Goal: Task Accomplishment & Management: Use online tool/utility

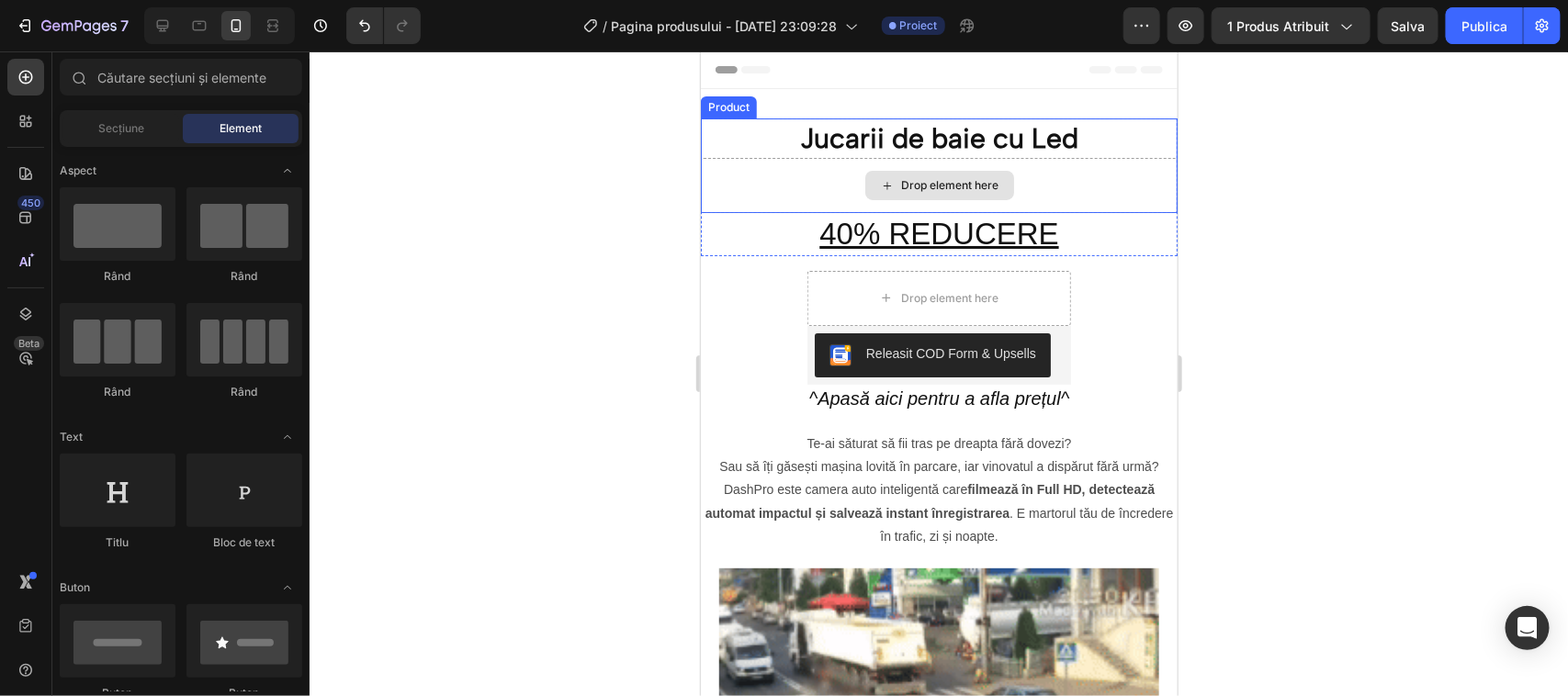
click at [903, 183] on div "Drop element here" at bounding box center [950, 184] width 98 height 15
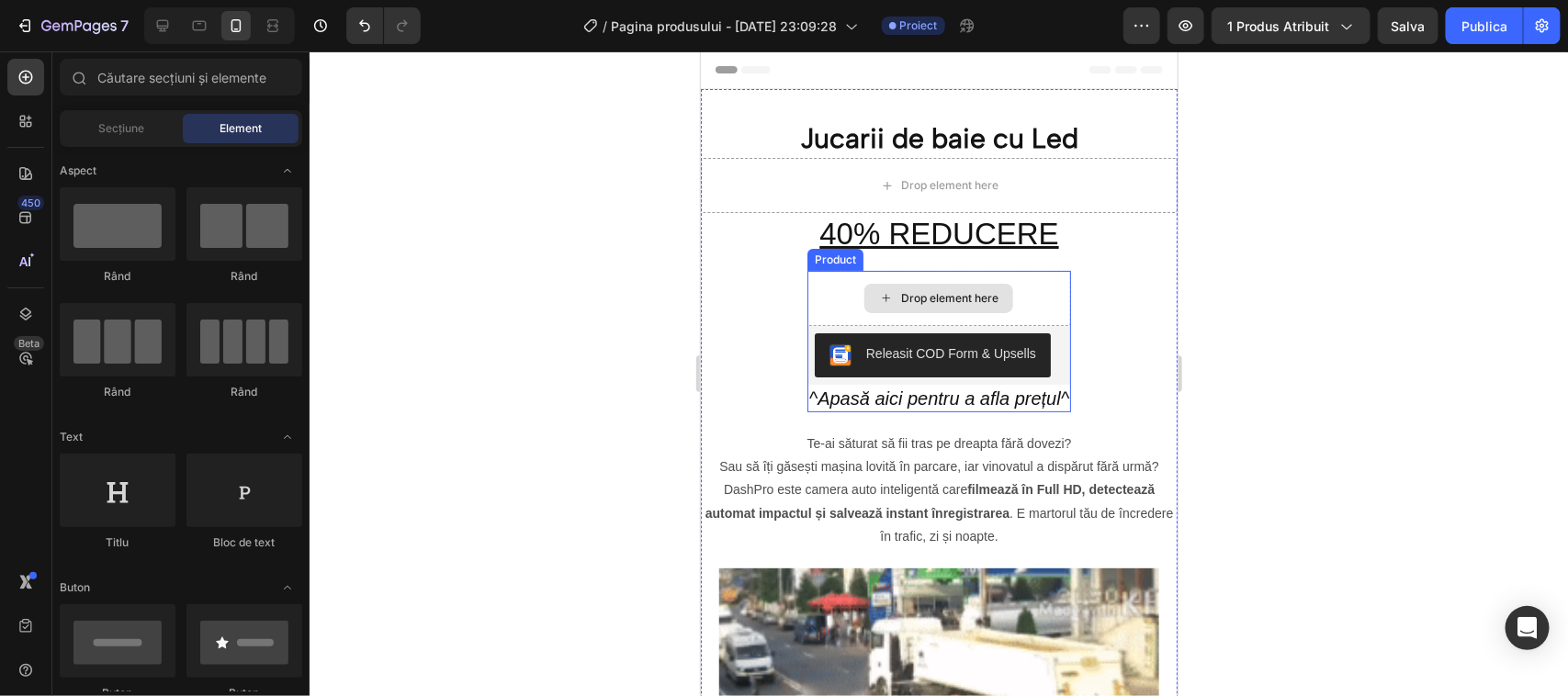
click at [881, 294] on icon at bounding box center [885, 297] width 15 height 16
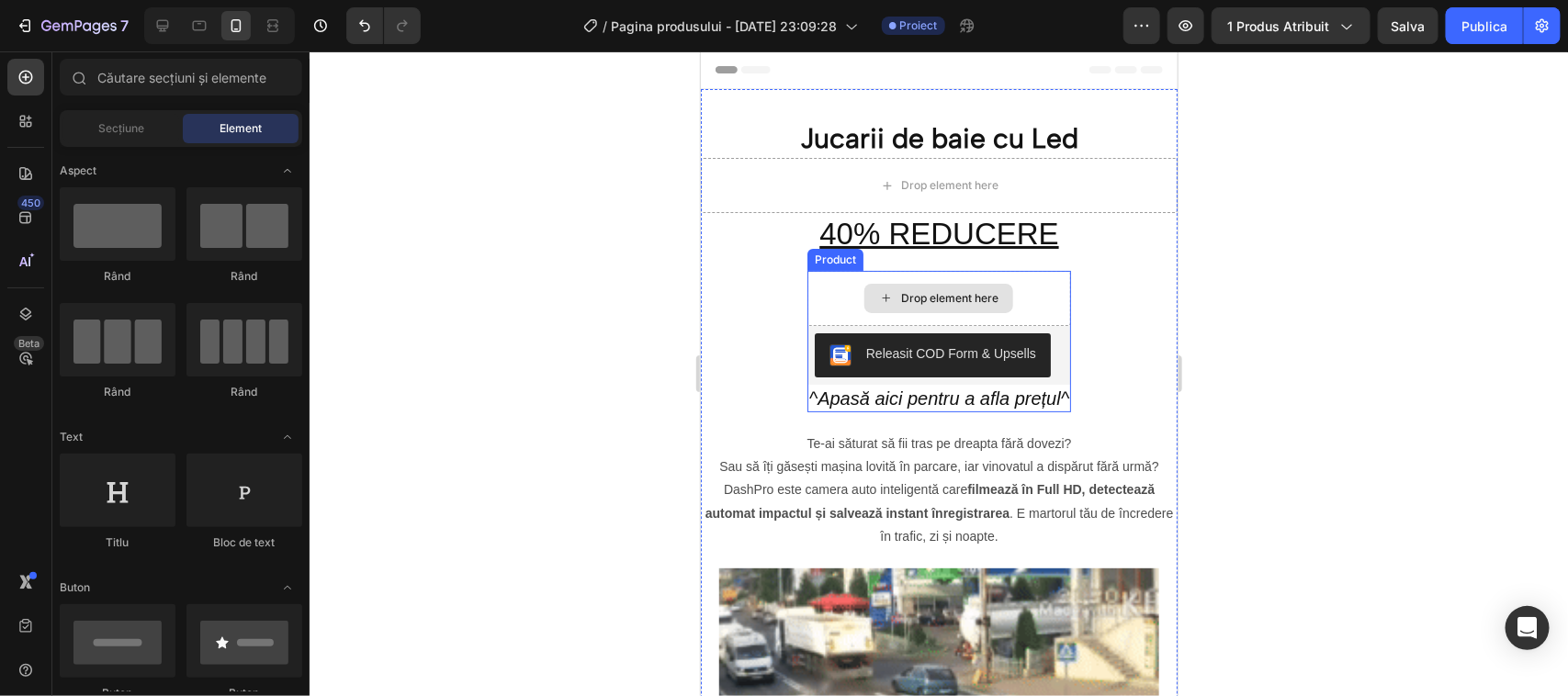
click at [881, 294] on icon at bounding box center [885, 297] width 15 height 16
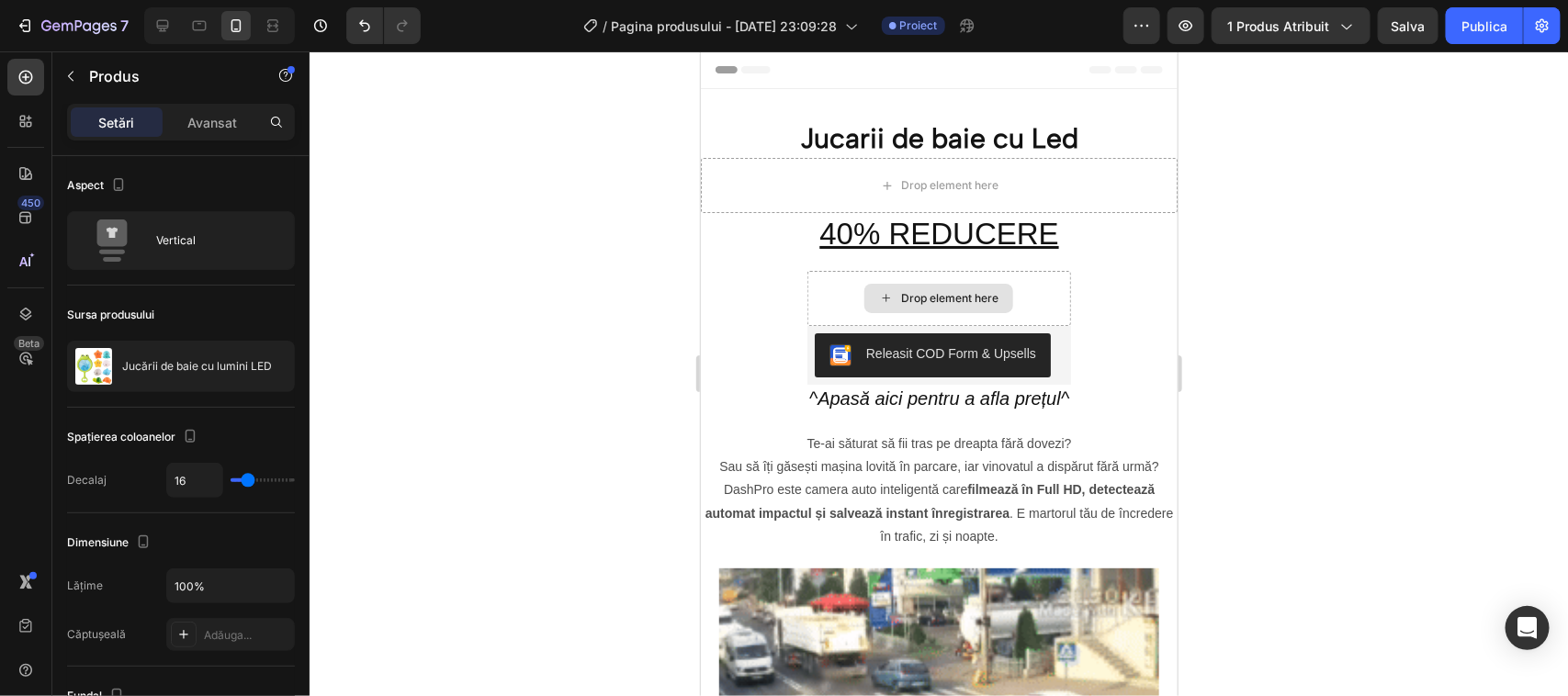
click at [880, 293] on icon at bounding box center [885, 297] width 15 height 16
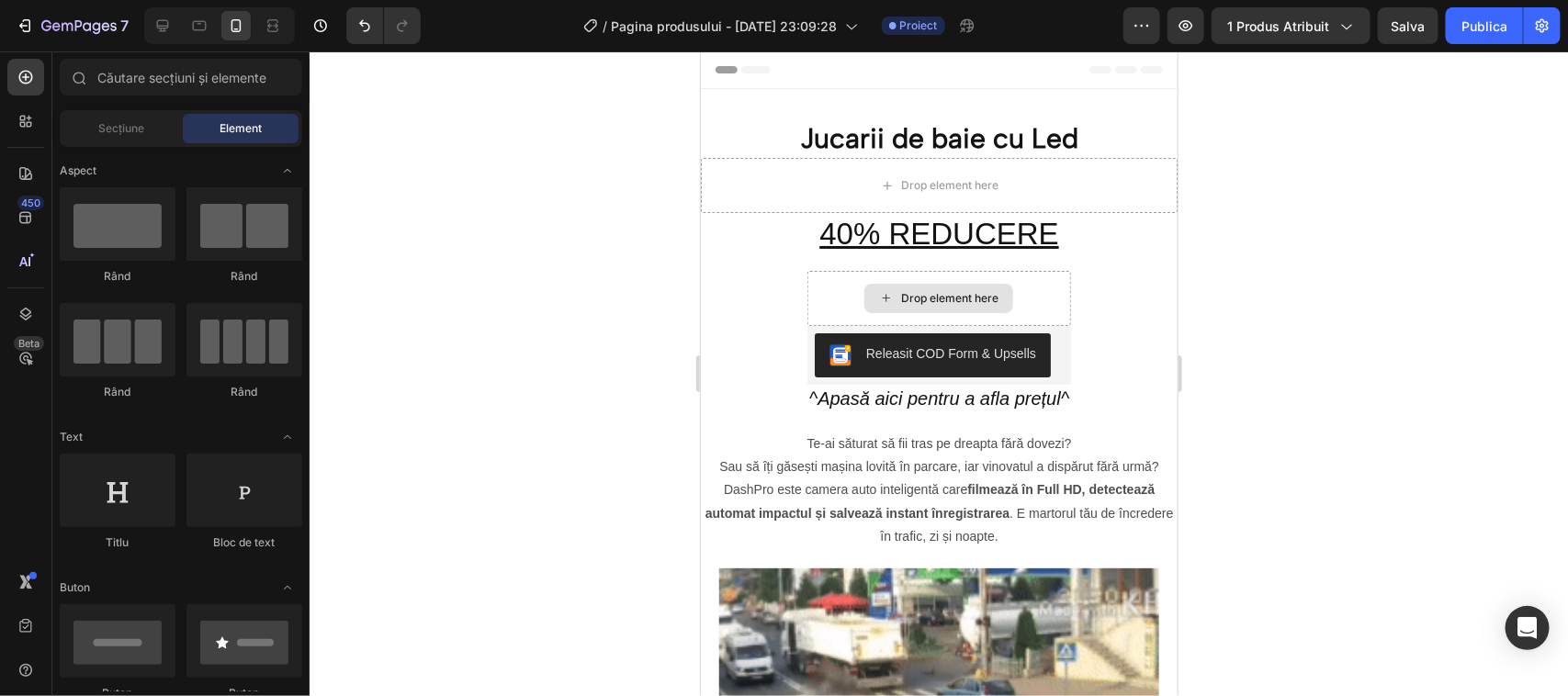
click at [880, 293] on icon at bounding box center [885, 297] width 15 height 16
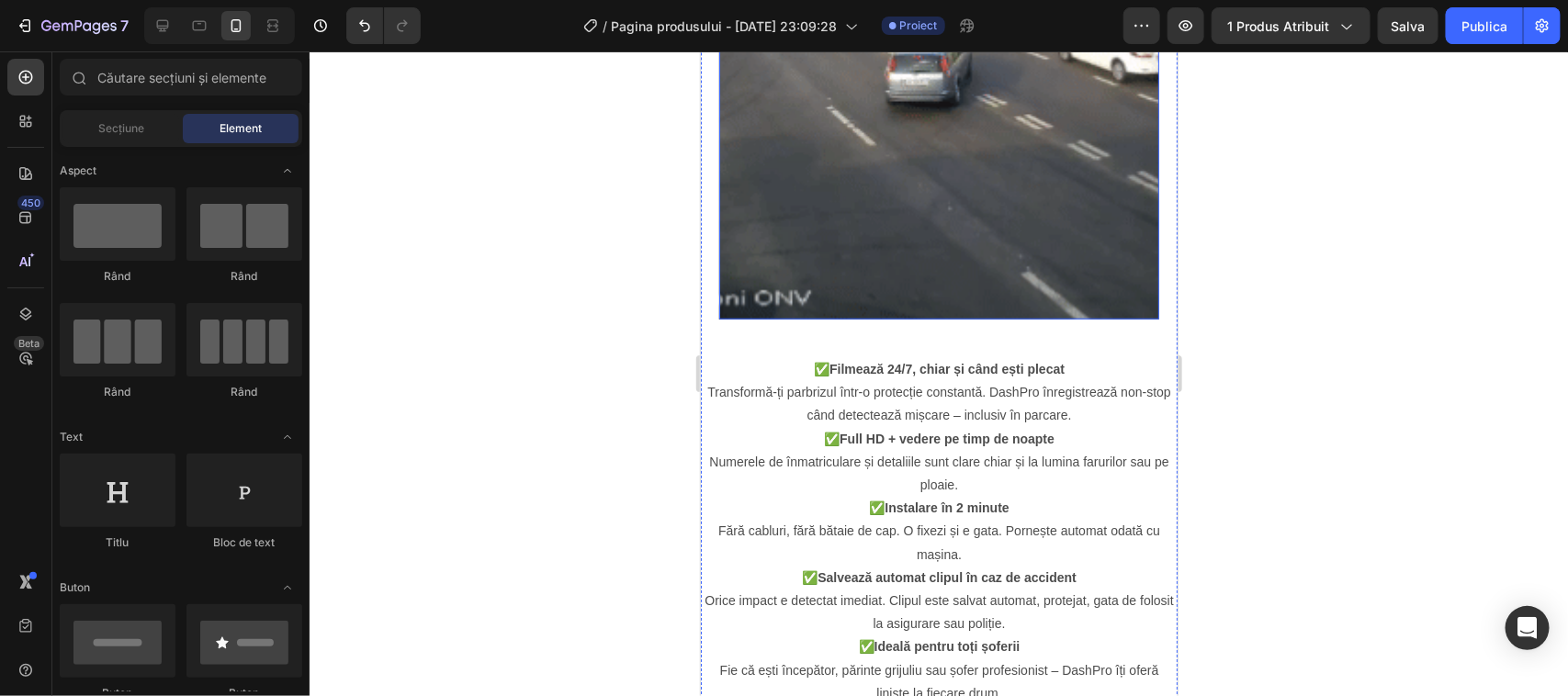
scroll to position [803, 0]
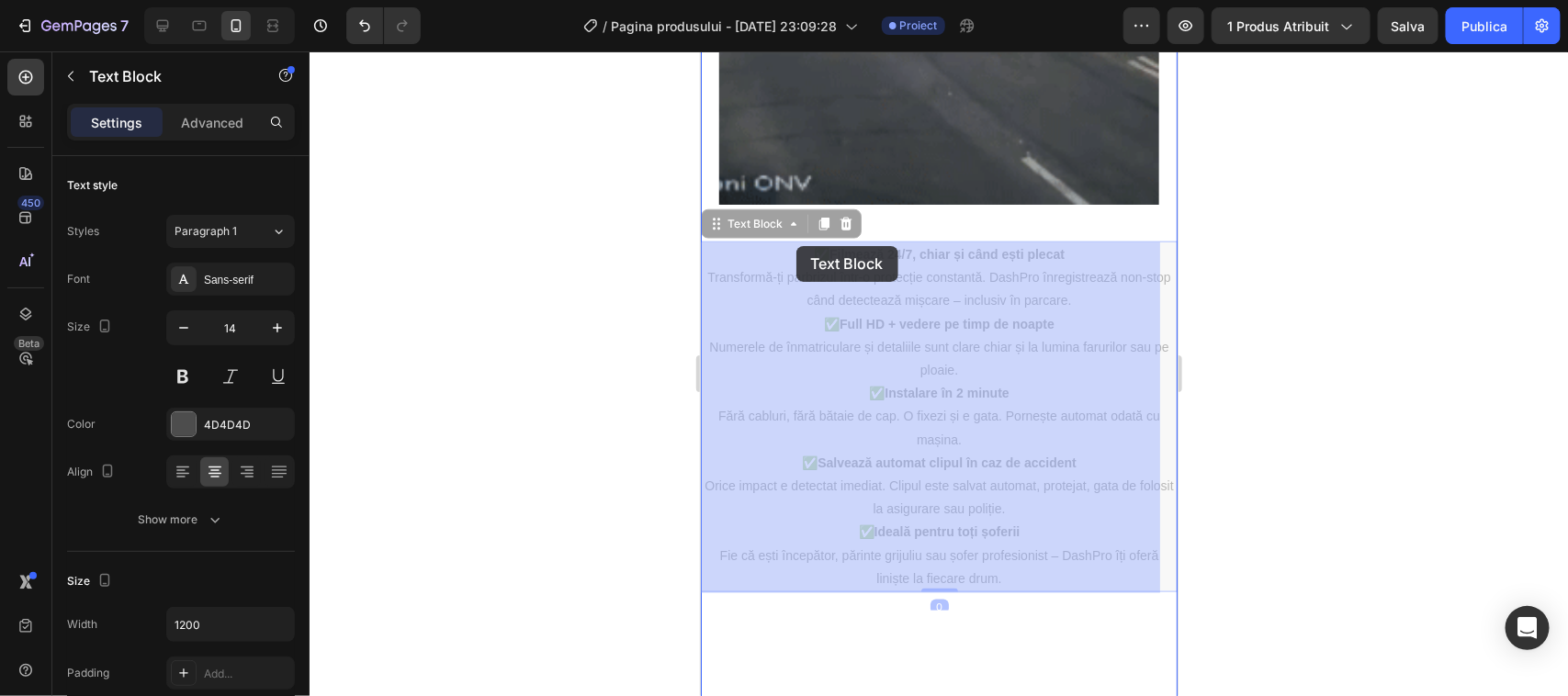
drag, startPoint x: 802, startPoint y: 226, endPoint x: 798, endPoint y: 245, distance: 19.4
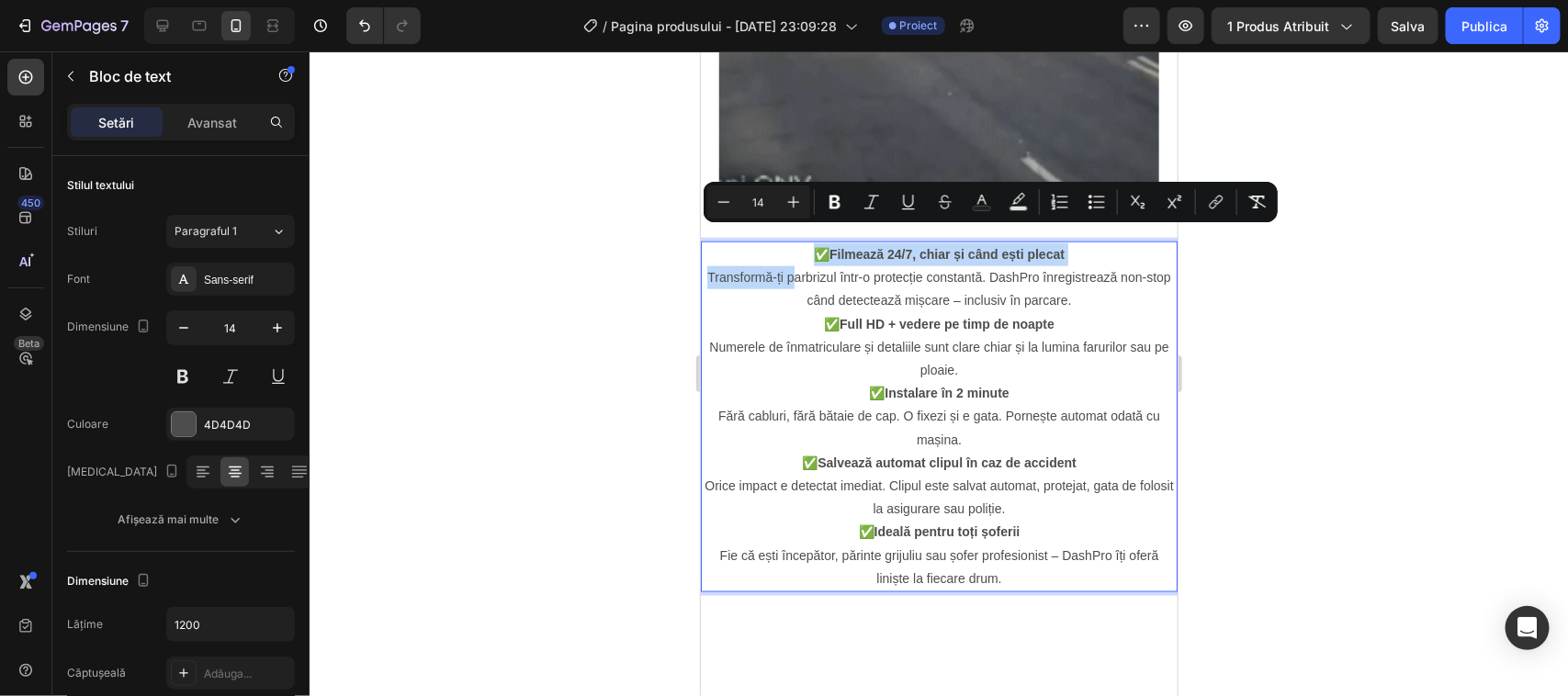
drag, startPoint x: 803, startPoint y: 242, endPoint x: 800, endPoint y: 266, distance: 24.2
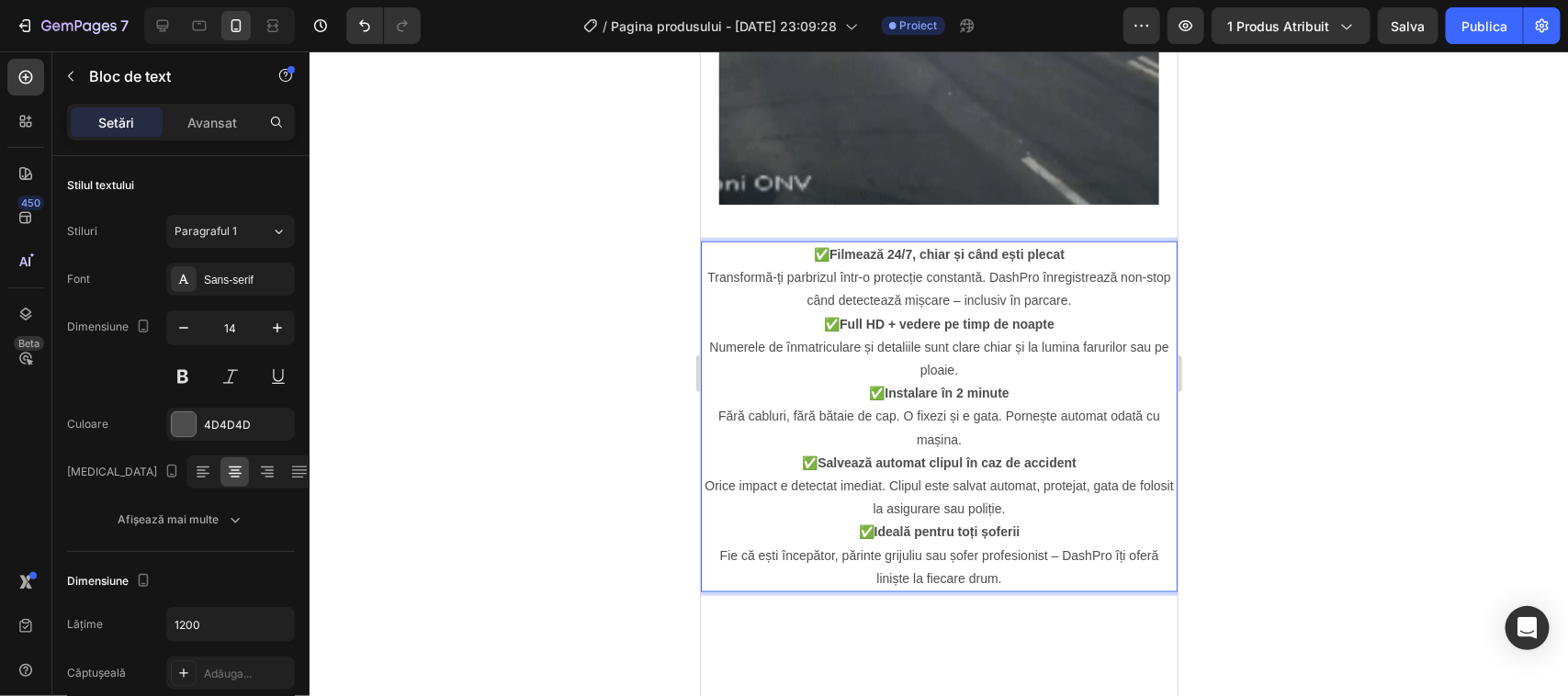
drag, startPoint x: 800, startPoint y: 266, endPoint x: 775, endPoint y: 395, distance: 131.4
click at [775, 395] on div "✅ Filmează 24/7, chiar și când ești plecat Transformă-ți parbrizul într-o prote…" at bounding box center [938, 415] width 476 height 350
click at [770, 242] on p "✅ Filmează 24/7, chiar și când ești plecat Transformă-ți parbrizul într-o prote…" at bounding box center [938, 277] width 474 height 70
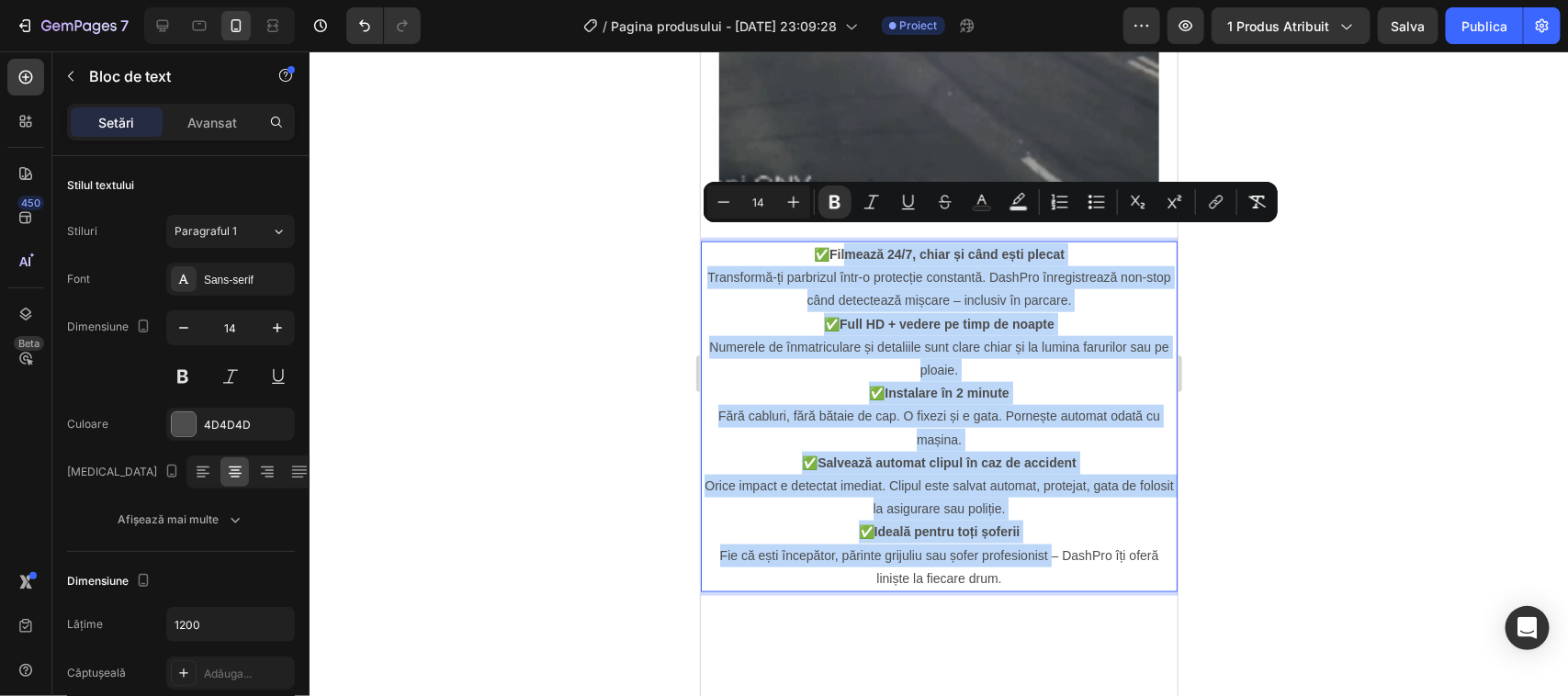
drag, startPoint x: 841, startPoint y: 235, endPoint x: 1046, endPoint y: 544, distance: 370.8
click at [1046, 544] on div "✅ Filmează 24/7, chiar și când ești plecat Transformă-ți parbrizul într-o prote…" at bounding box center [938, 415] width 476 height 350
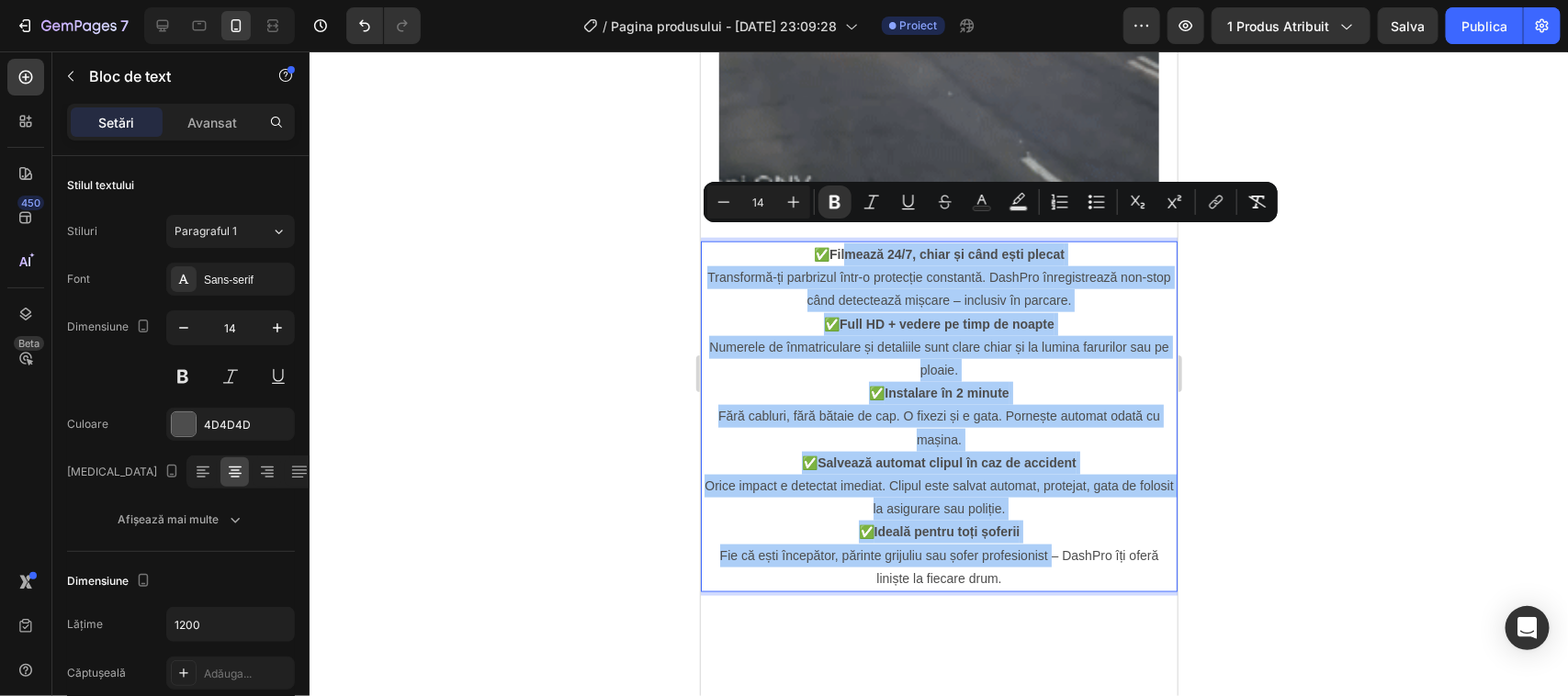
click at [1277, 369] on div at bounding box center [938, 374] width 1259 height 644
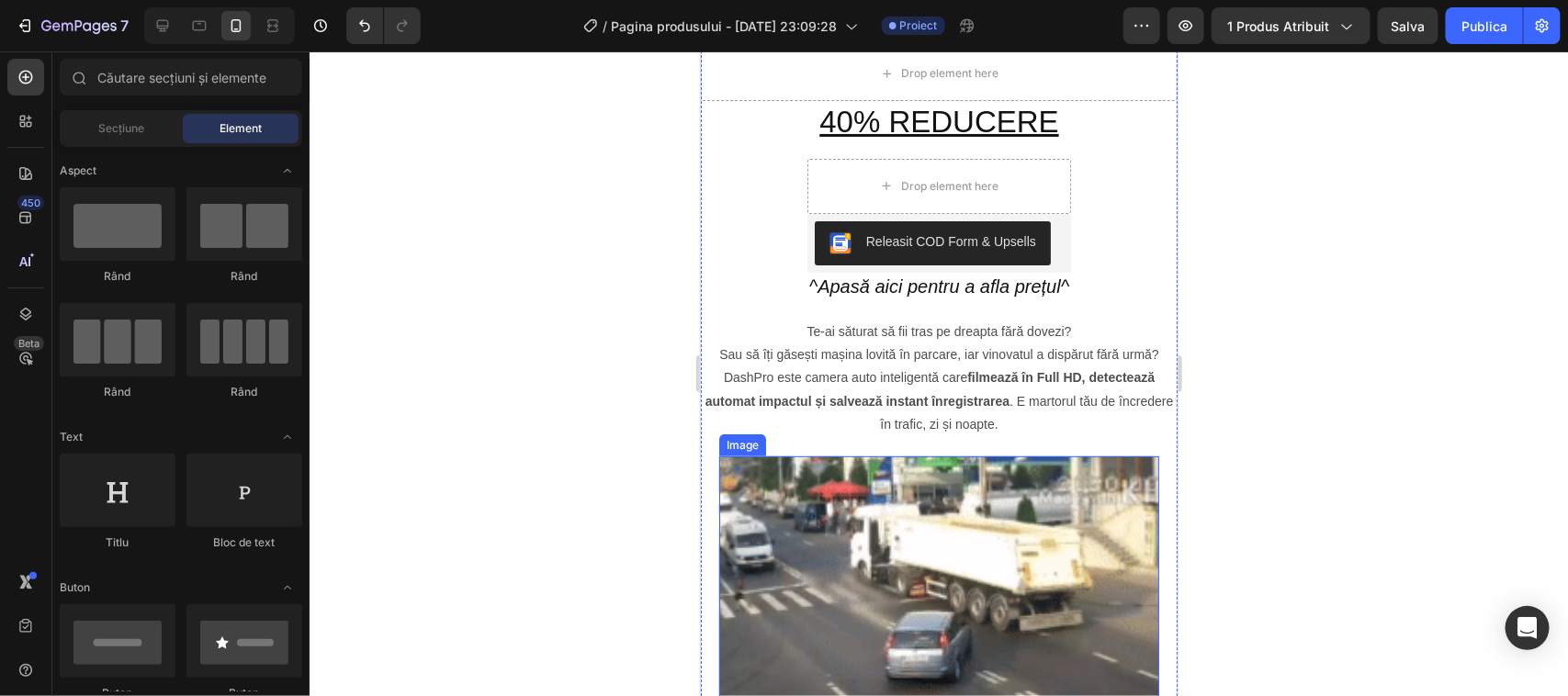
scroll to position [0, 0]
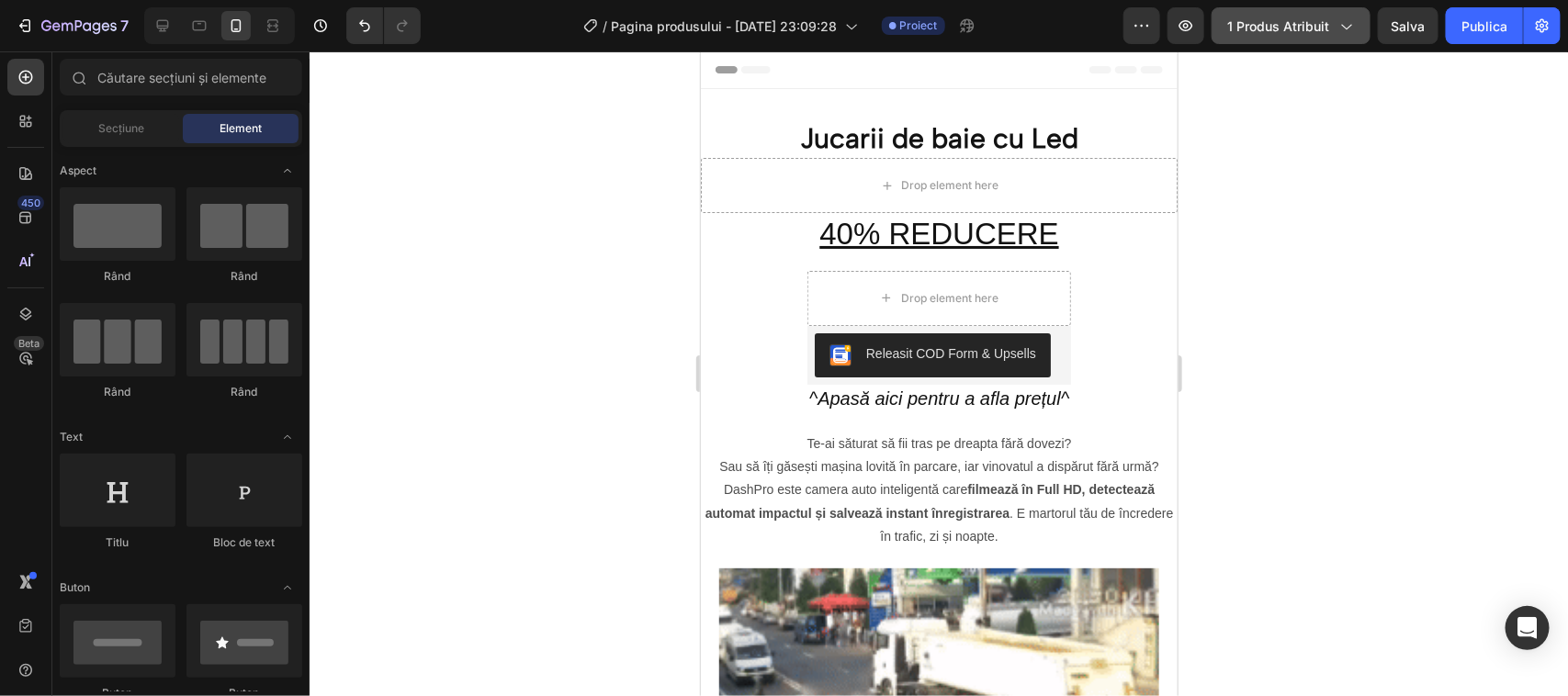
click at [1342, 20] on icon "button" at bounding box center [1345, 25] width 19 height 19
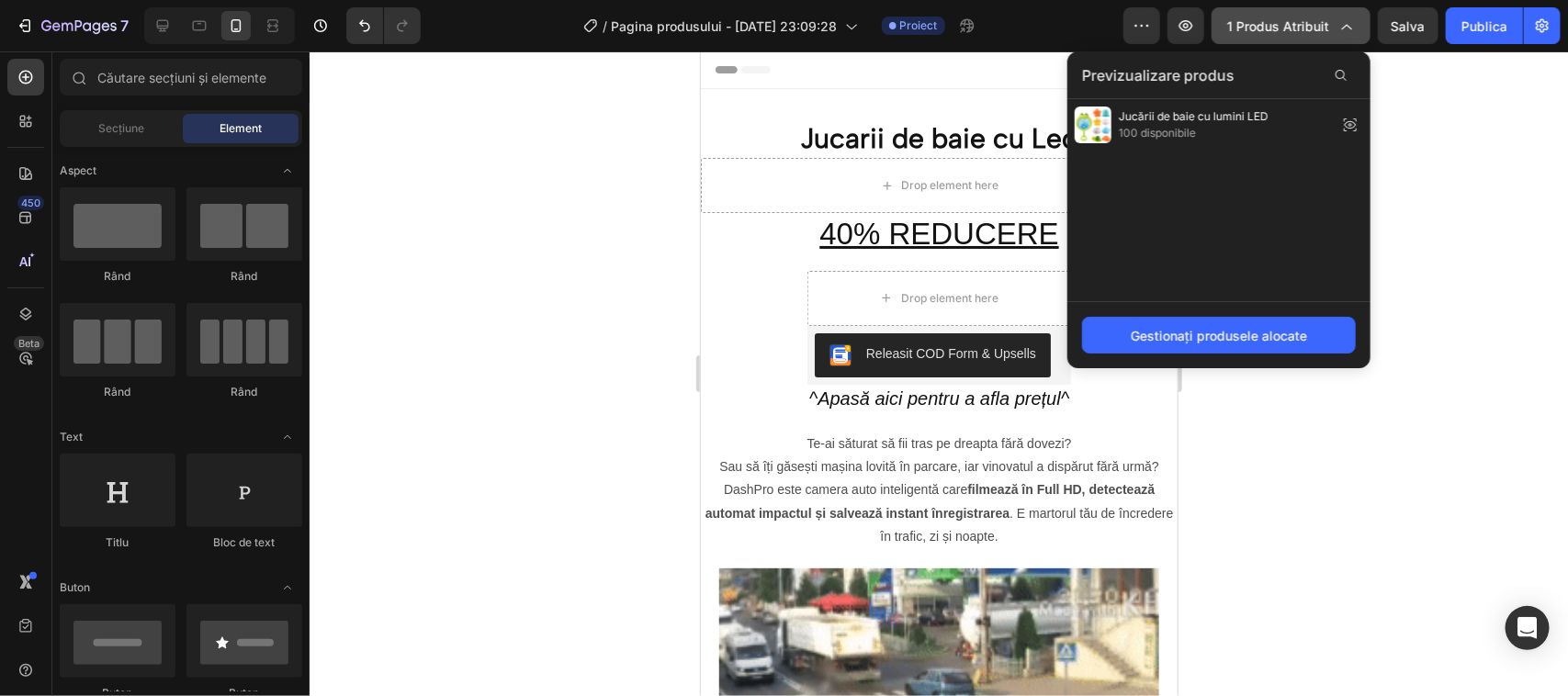
click at [1342, 20] on icon "button" at bounding box center [1345, 25] width 19 height 19
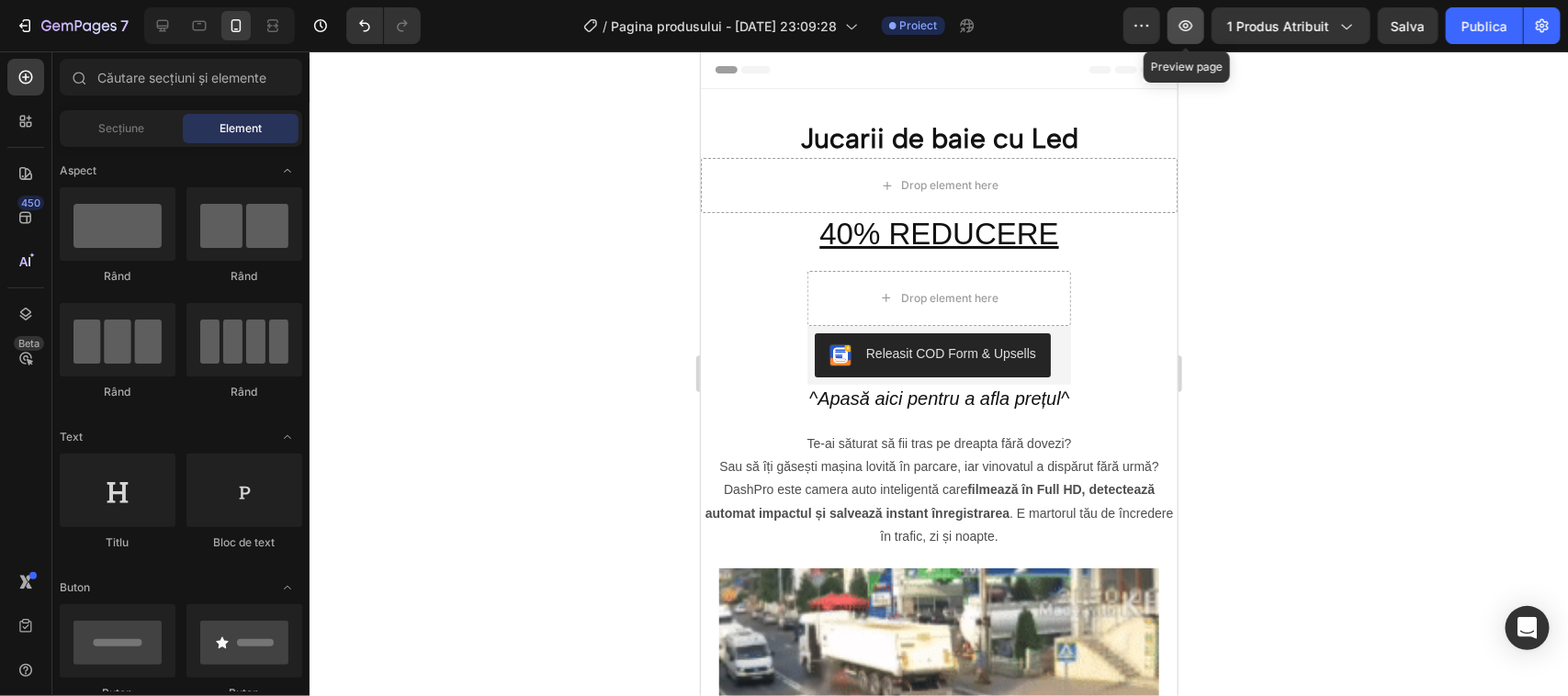
click at [1192, 25] on icon "button" at bounding box center [1185, 25] width 19 height 19
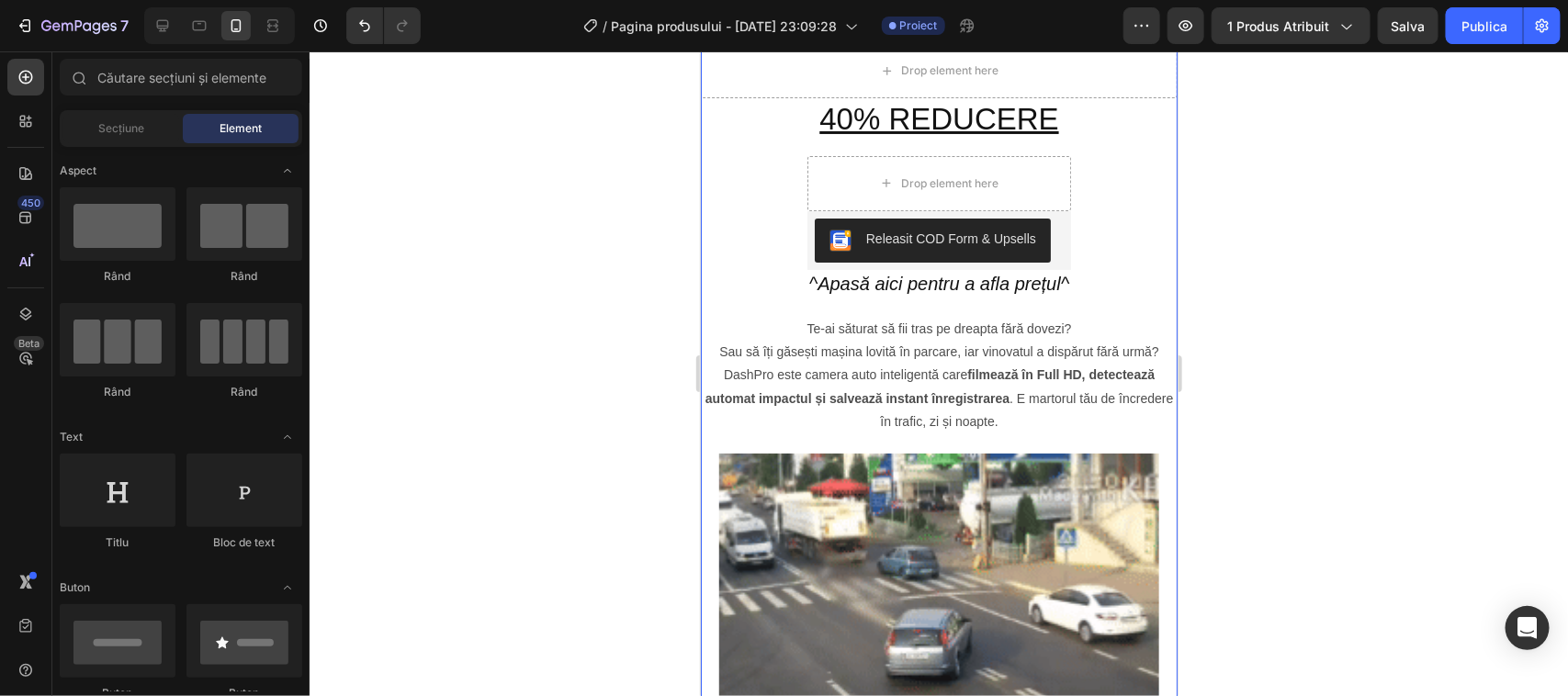
scroll to position [229, 0]
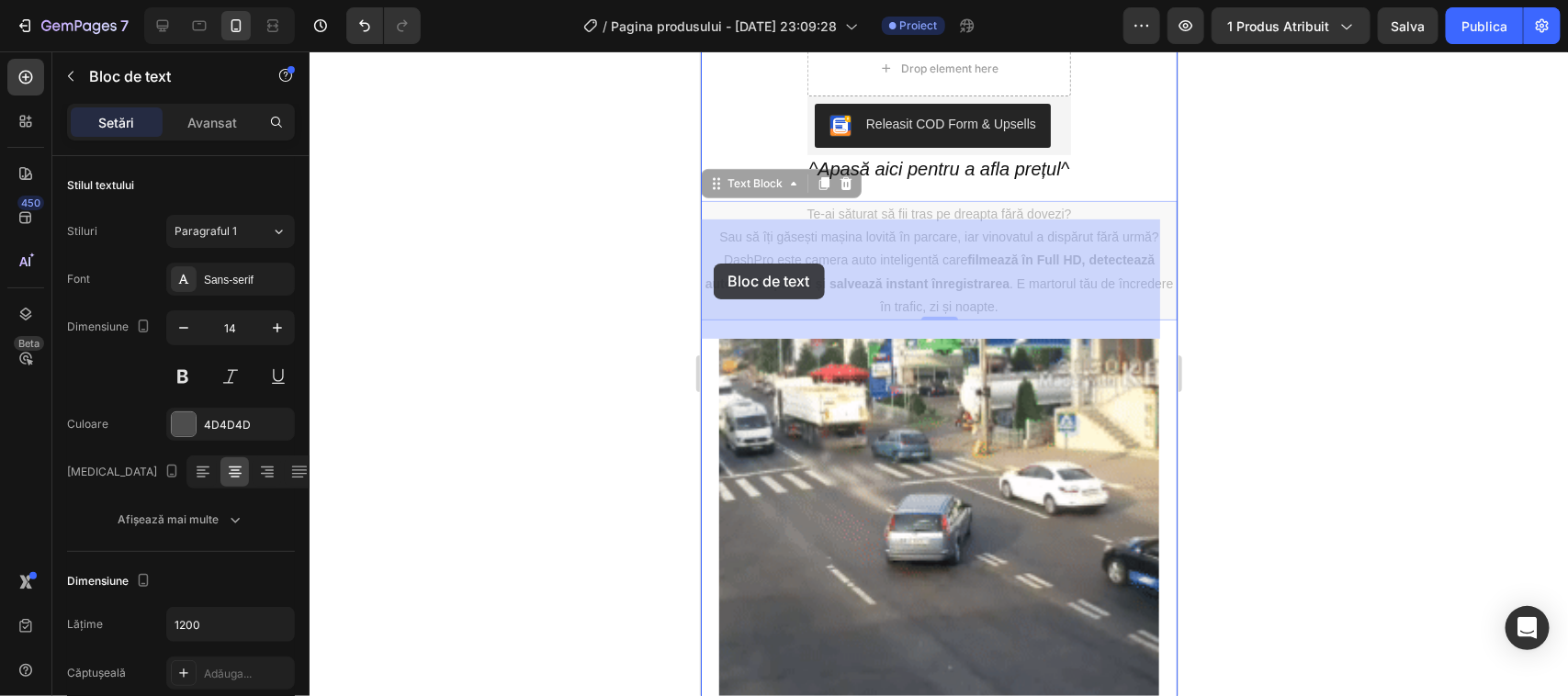
drag, startPoint x: 710, startPoint y: 210, endPoint x: 713, endPoint y: 263, distance: 53.1
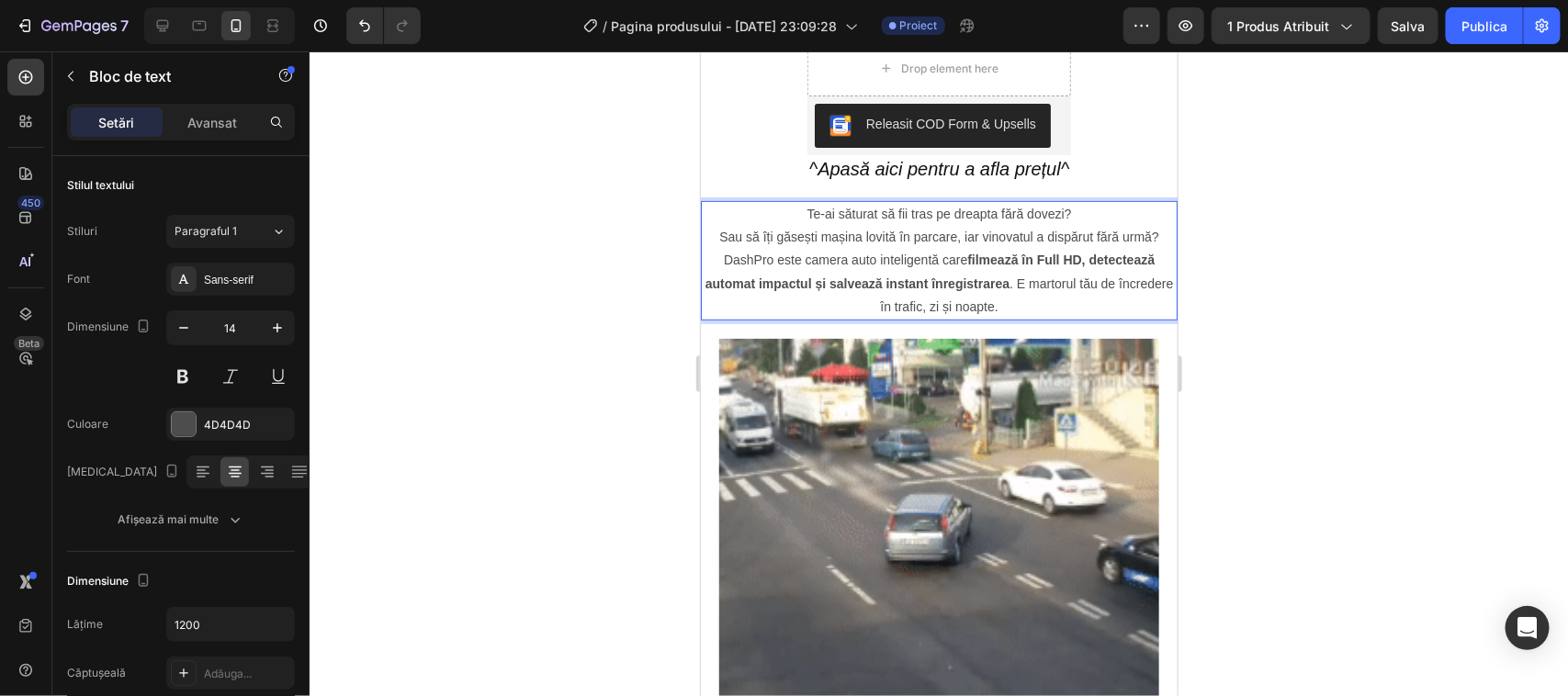
click at [1134, 284] on p "DashPro este camera auto inteligentă care filmează în Full HD, detectează autom…" at bounding box center [938, 283] width 474 height 70
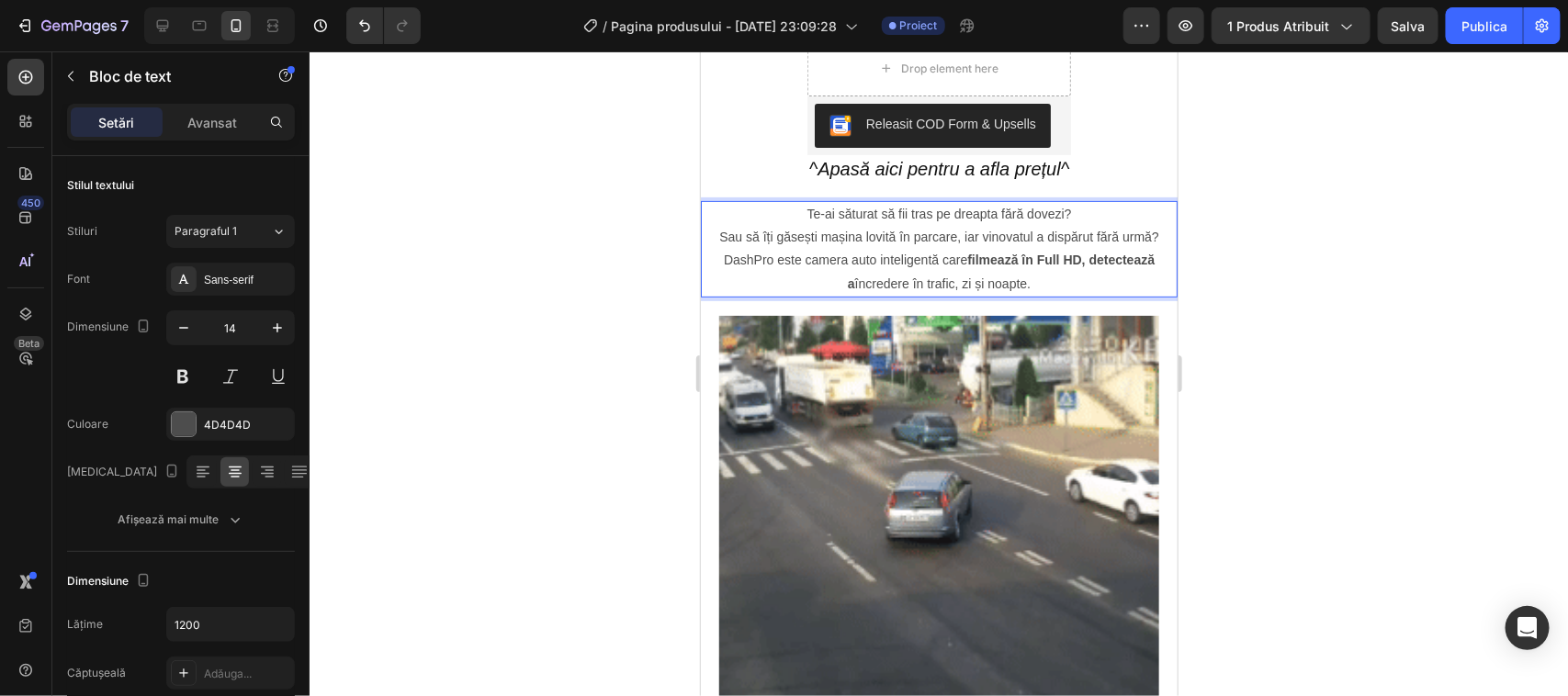
click at [1016, 282] on p "DashPro este camera auto inteligentă care filmează în Full HD, detectează a înc…" at bounding box center [938, 270] width 474 height 46
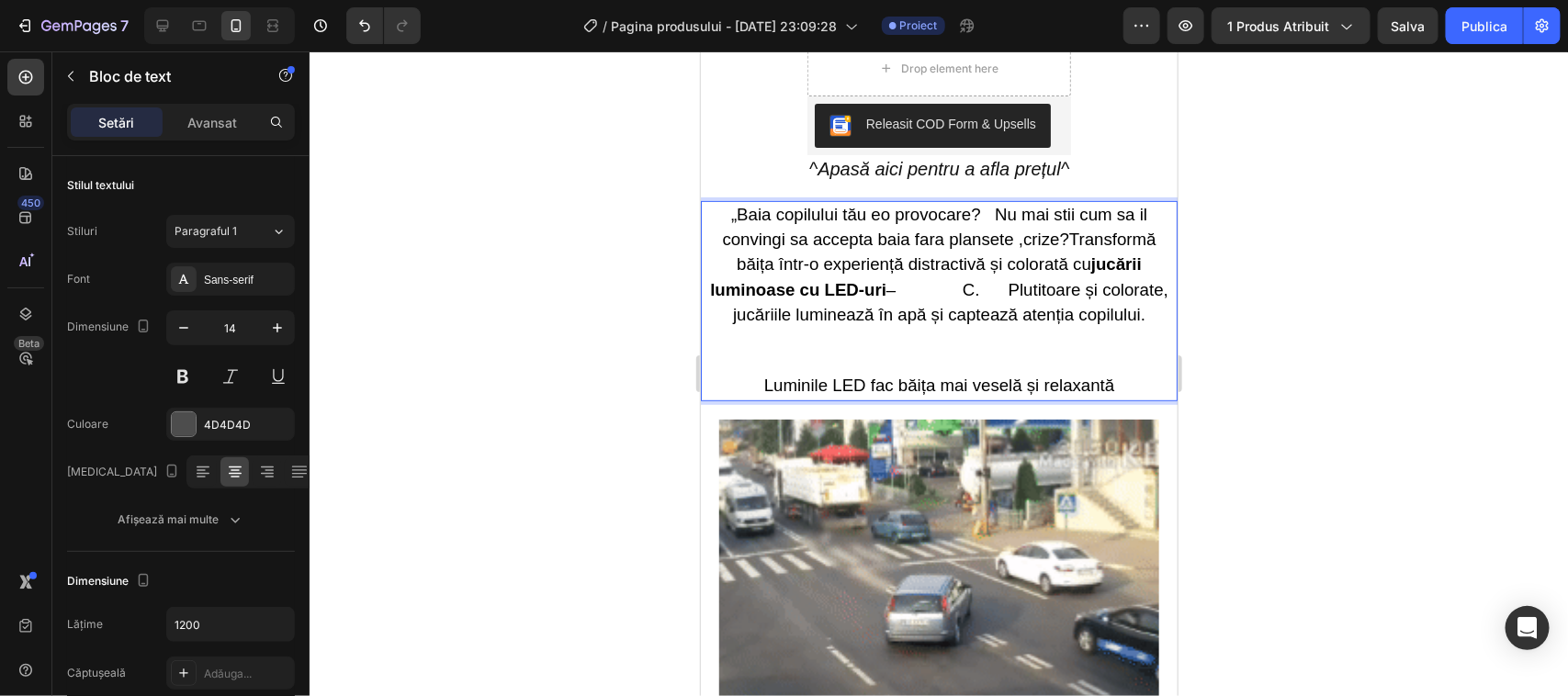
click at [1059, 236] on span "„Baia copilului tău eo provocare? Nu mai stii cum sa il convingi sa accepta bai…" at bounding box center [937, 264] width 458 height 119
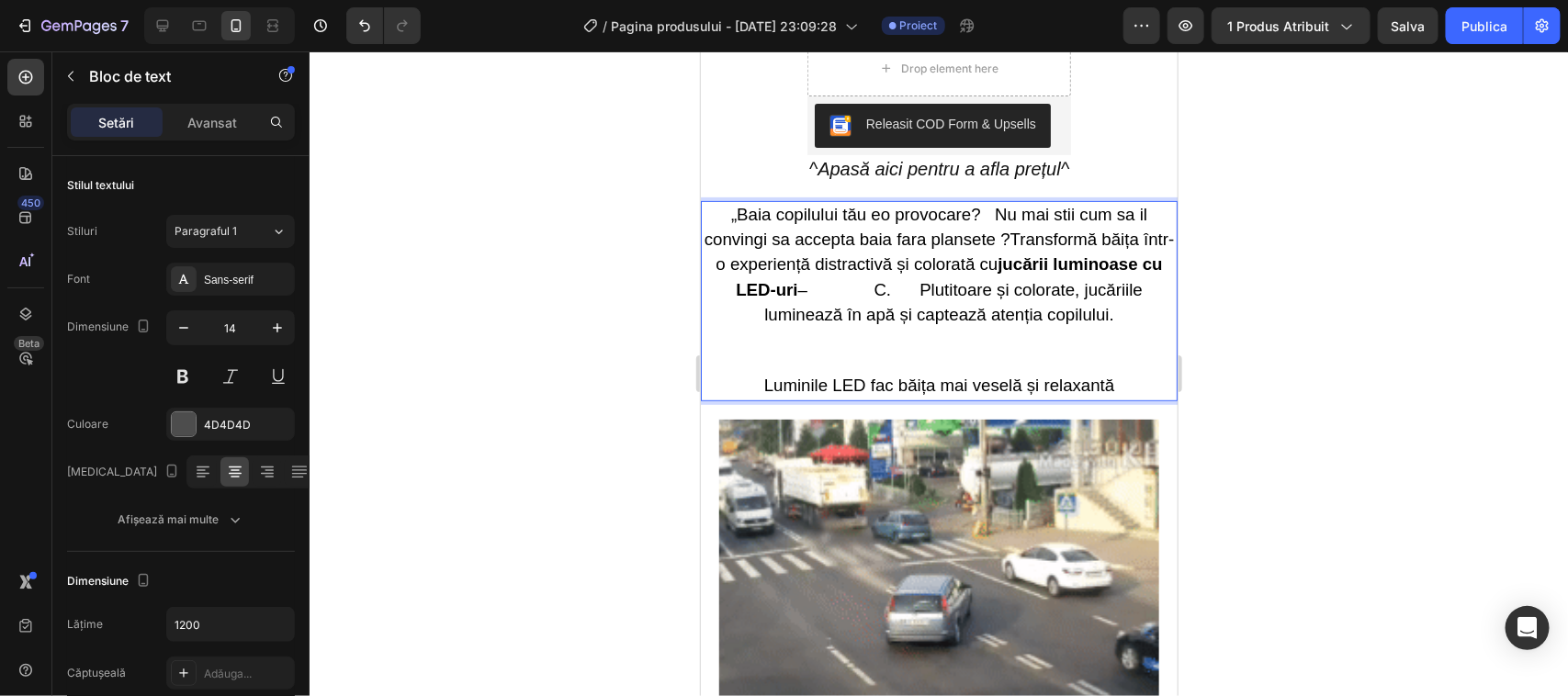
click at [1111, 266] on strong "jucării luminoase cu LED-uri" at bounding box center [948, 275] width 427 height 44
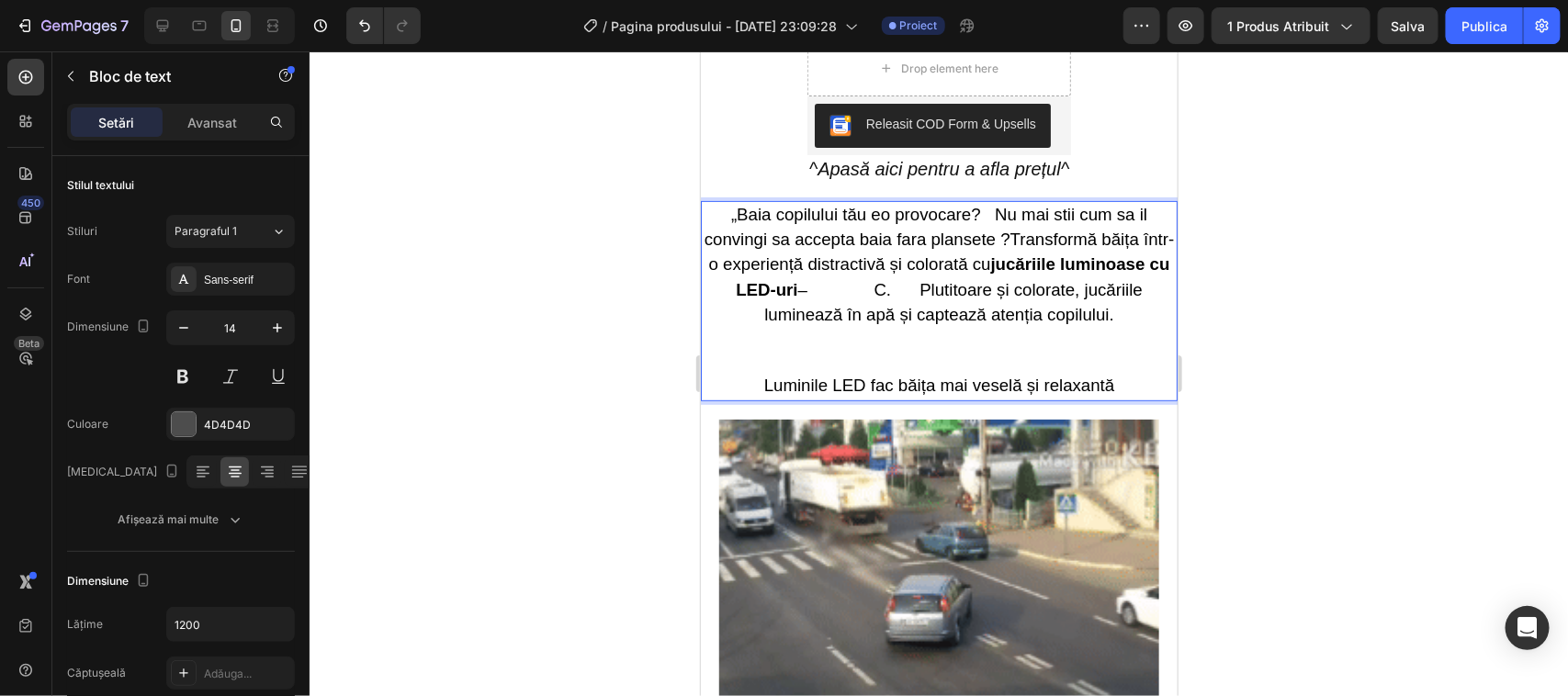
click at [923, 289] on span "„Baia copilului tău eo provocare? Nu mai stii cum sa il convingi sa accepta bai…" at bounding box center [939, 264] width 471 height 119
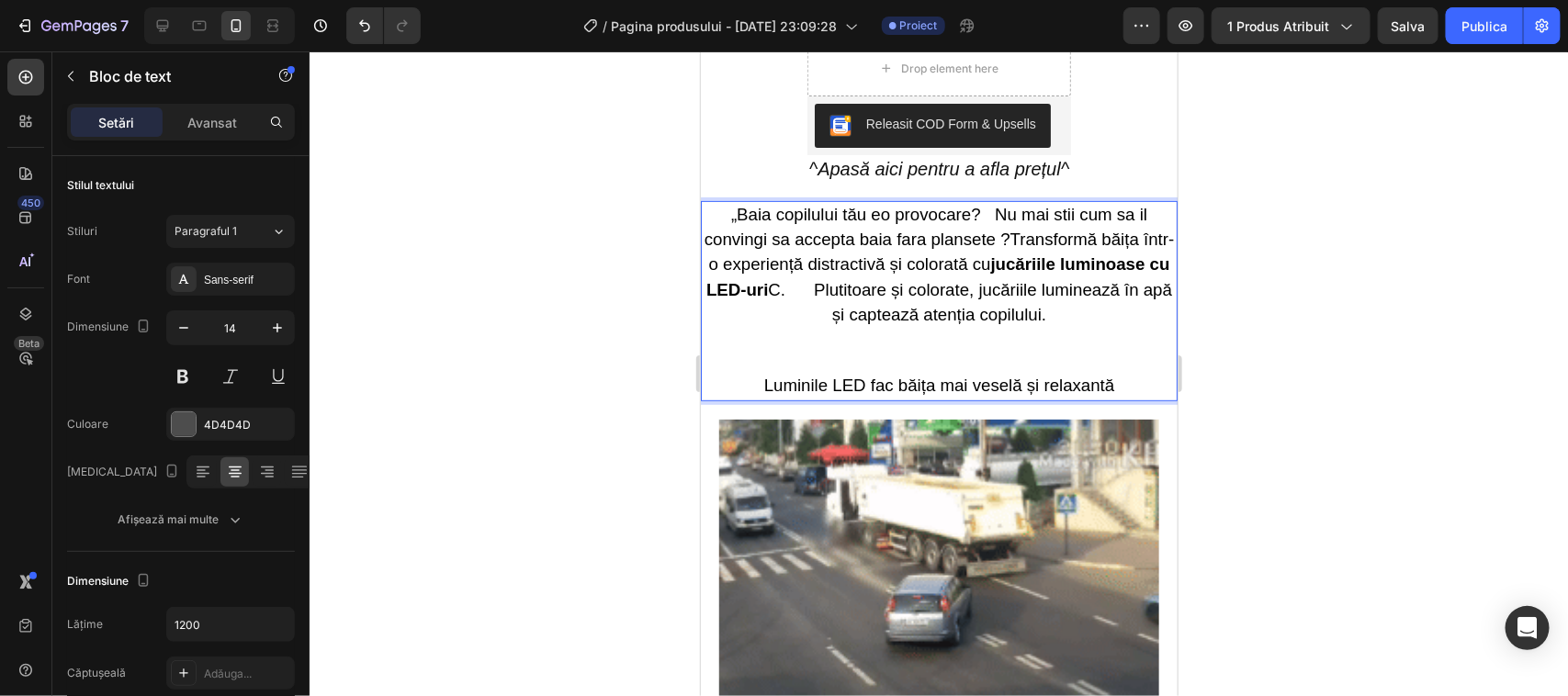
click at [974, 285] on span "„Baia copilului tău eo provocare? Nu mai stii cum sa il convingi sa accepta bai…" at bounding box center [939, 264] width 471 height 119
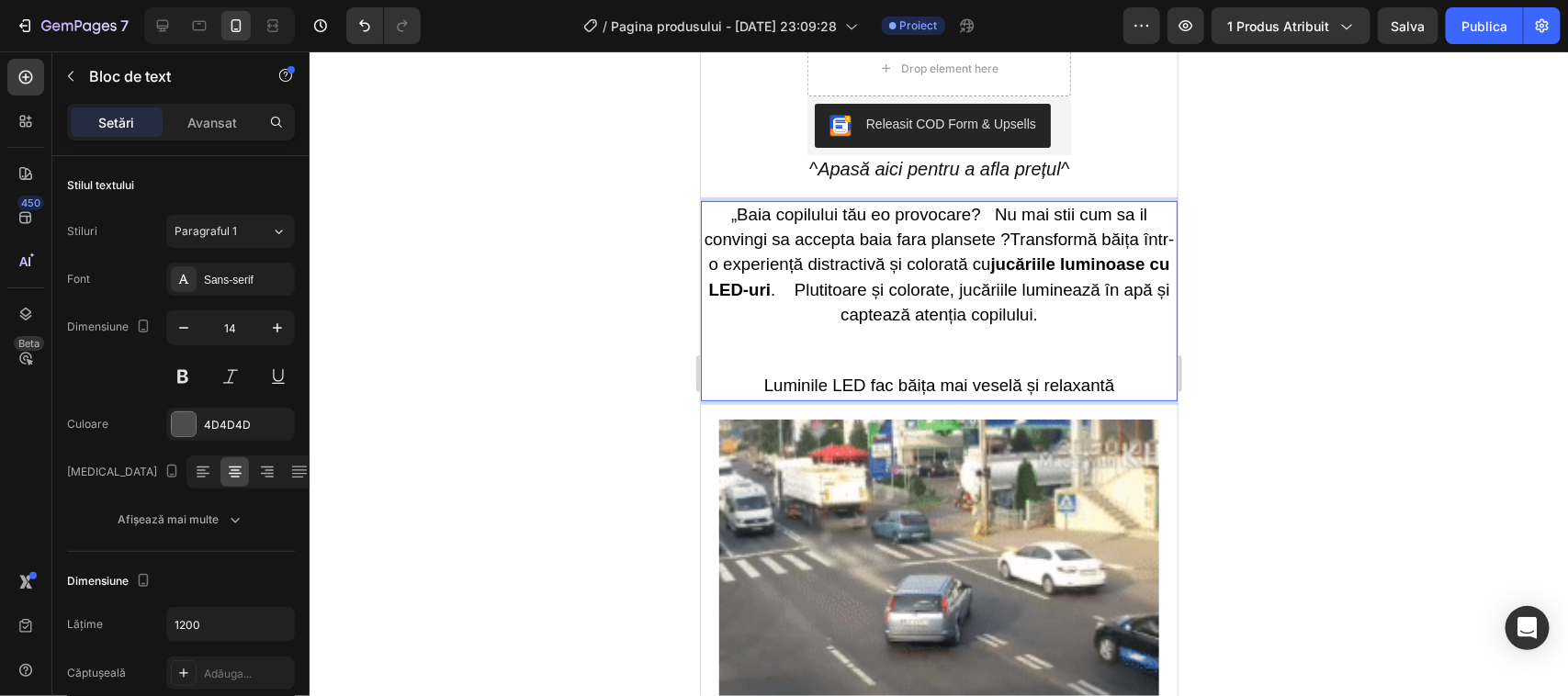
click at [919, 288] on span "„Baia copilului tău eo provocare? Nu mai stii cum sa il convingi sa accepta bai…" at bounding box center [939, 264] width 471 height 119
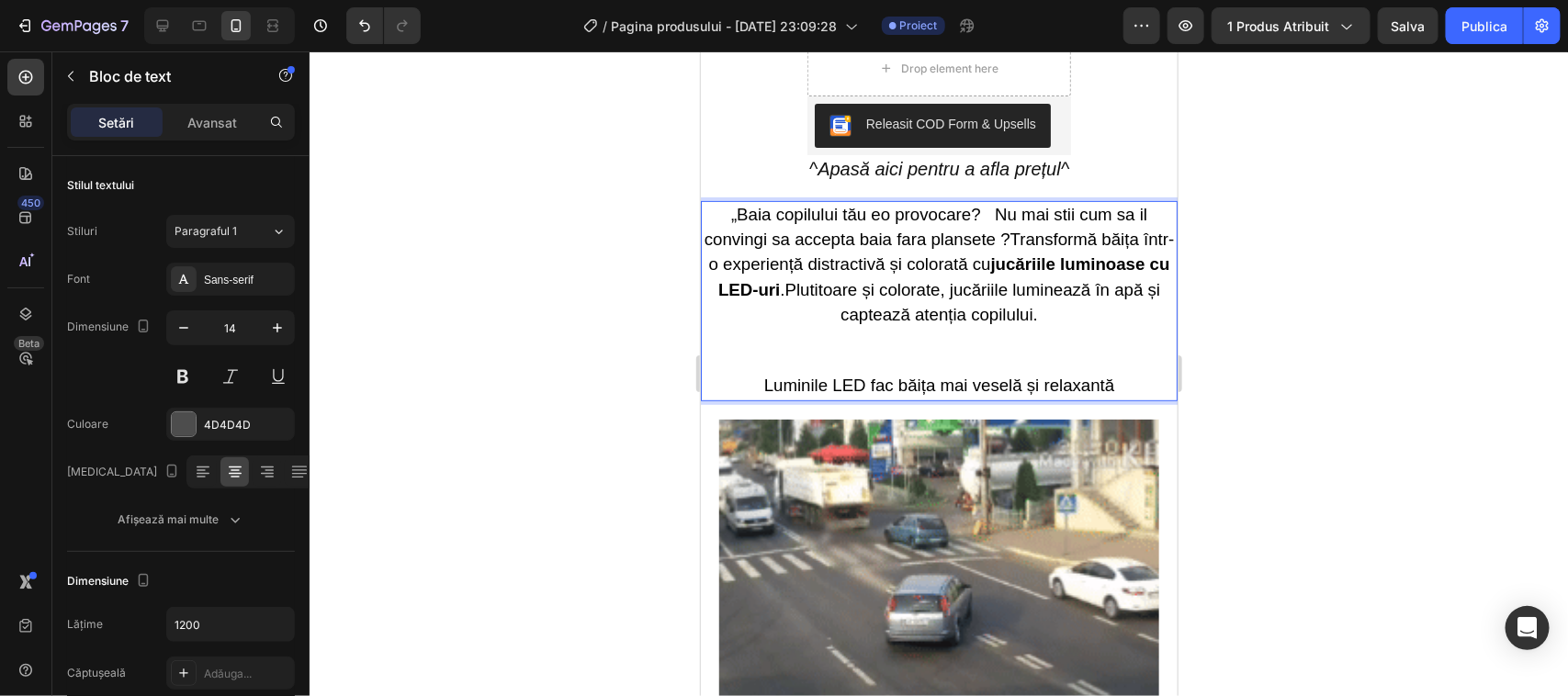
click at [1107, 314] on p "„Baia copilului tău eo provocare? Nu mai stii cum sa il convingi sa accepta bai…" at bounding box center [938, 287] width 474 height 171
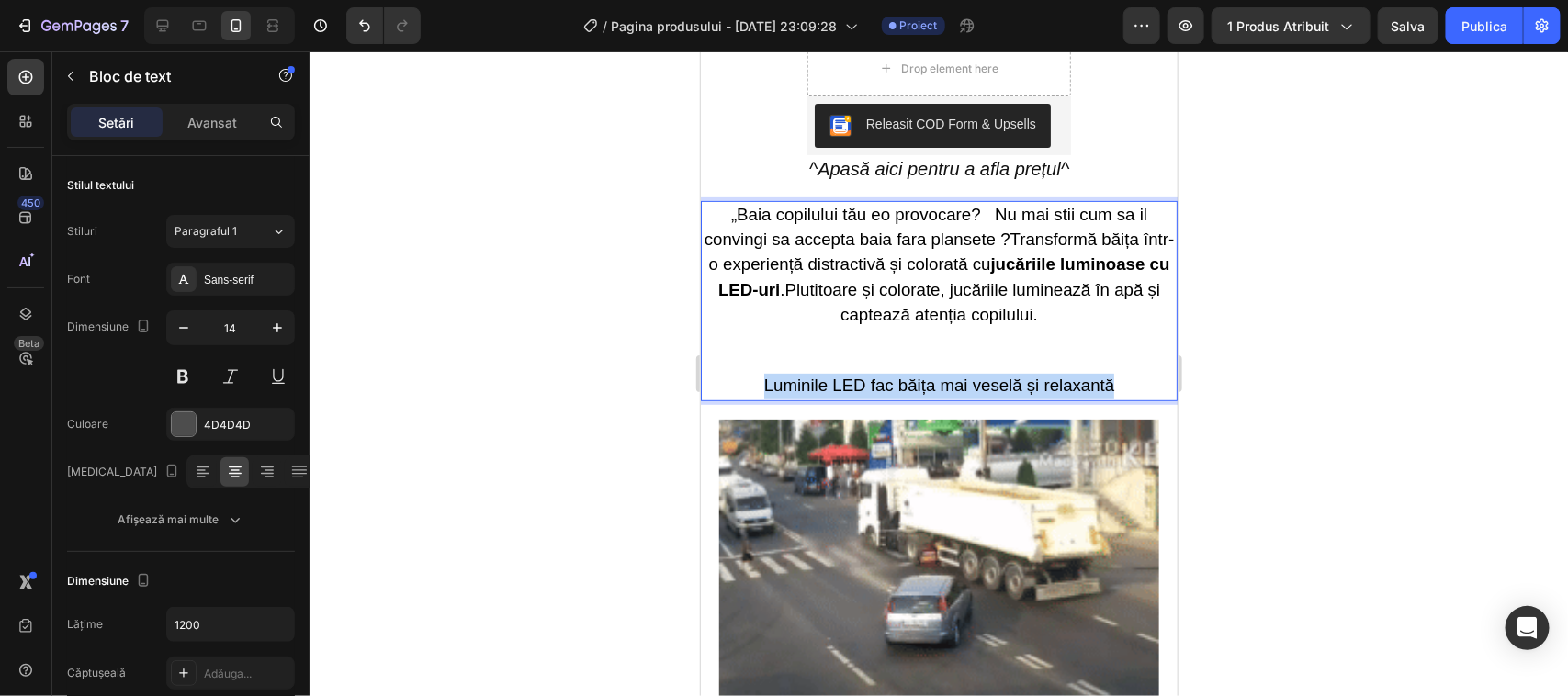
drag, startPoint x: 1103, startPoint y: 381, endPoint x: 748, endPoint y: 387, distance: 355.1
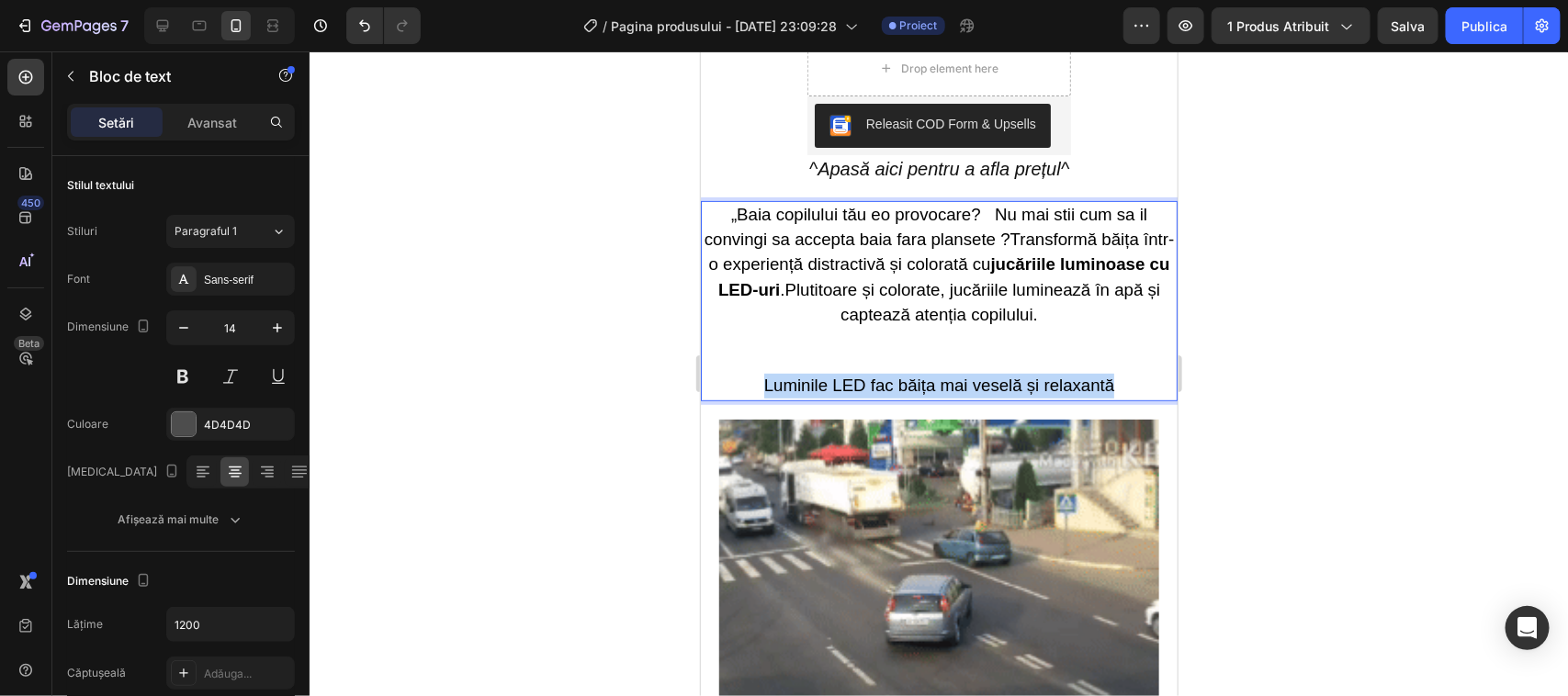
click at [748, 387] on p "Luminile LED fac băița mai veselă și relaxantă" at bounding box center [938, 385] width 474 height 24
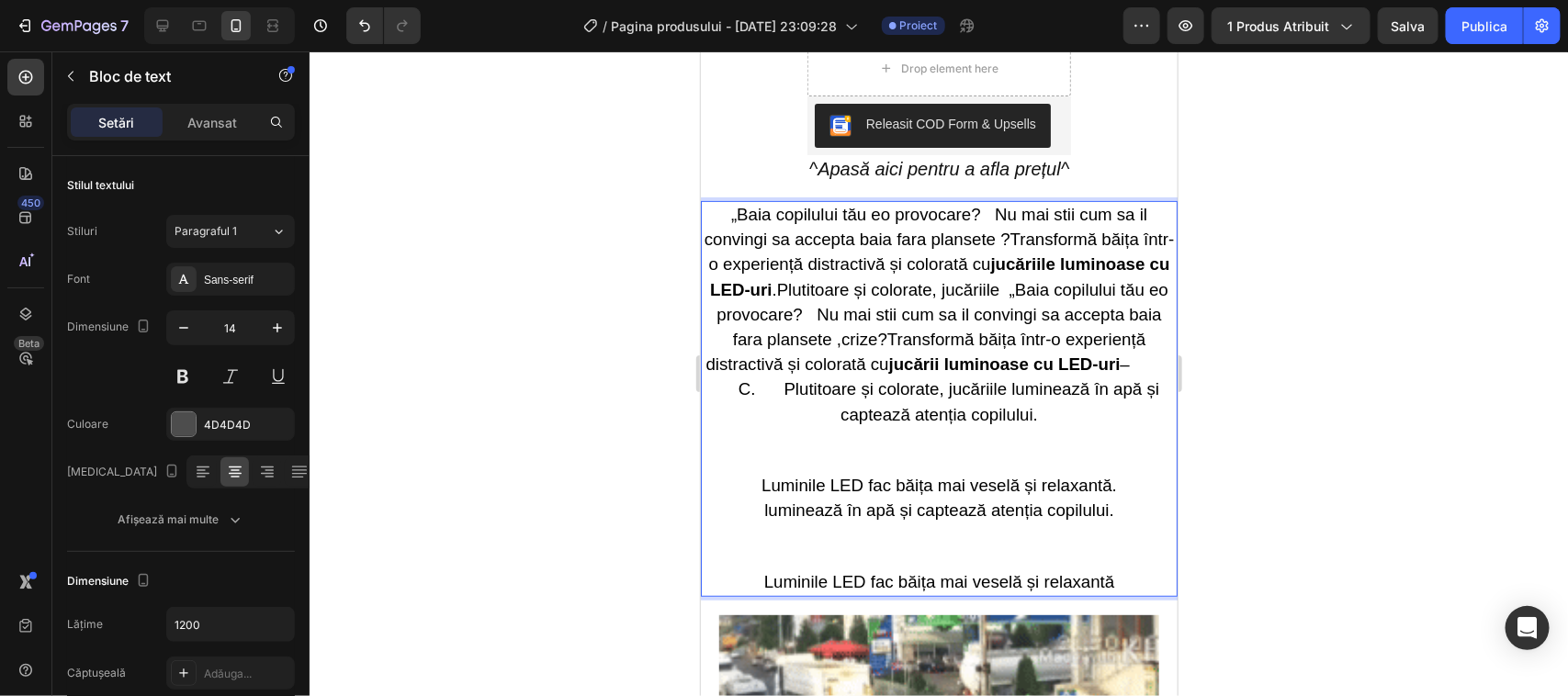
click at [978, 307] on span "„Baia copilului tău eo provocare? Nu mai stii cum sa il convingi sa accepta bai…" at bounding box center [939, 313] width 471 height 220
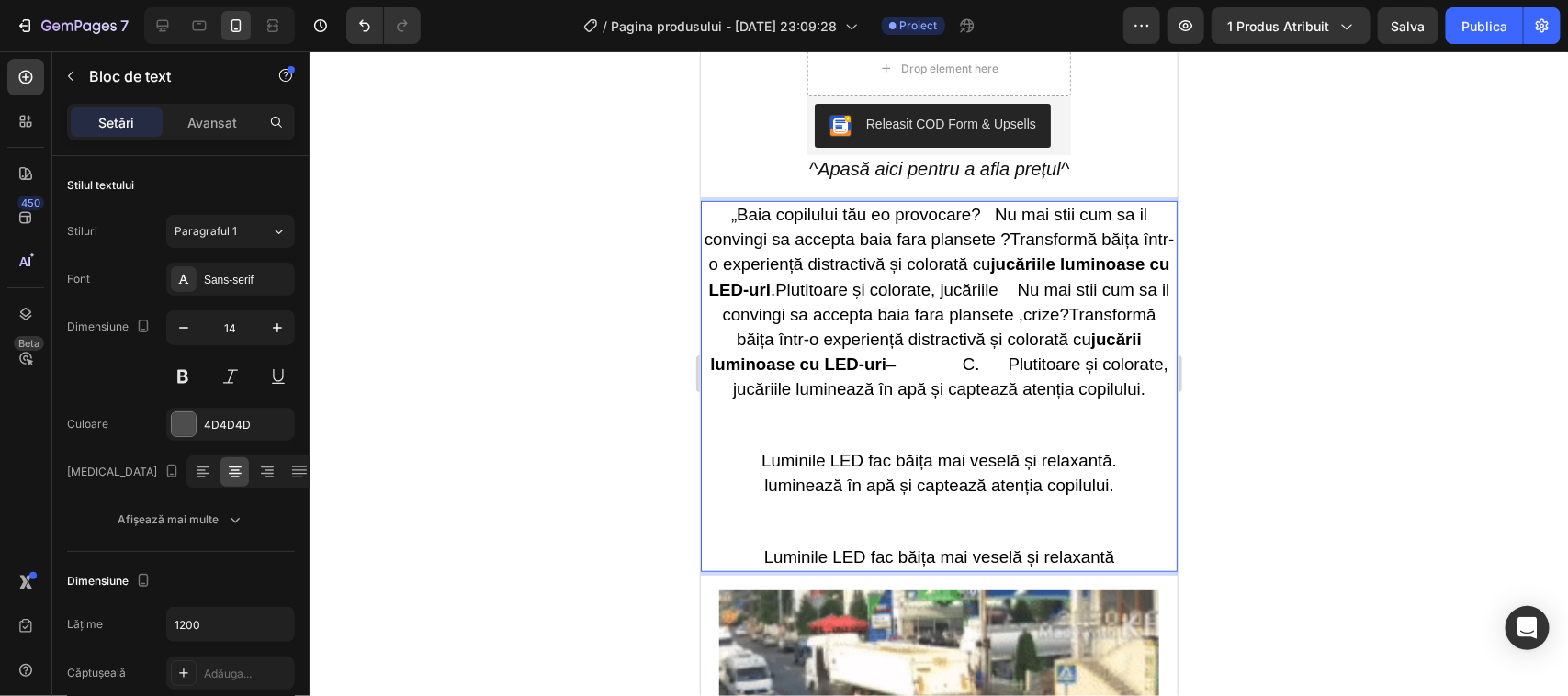
click at [779, 332] on span "„Baia copilului tău eo provocare? Nu mai stii cum sa il convingi sa accepta bai…" at bounding box center [939, 301] width 471 height 194
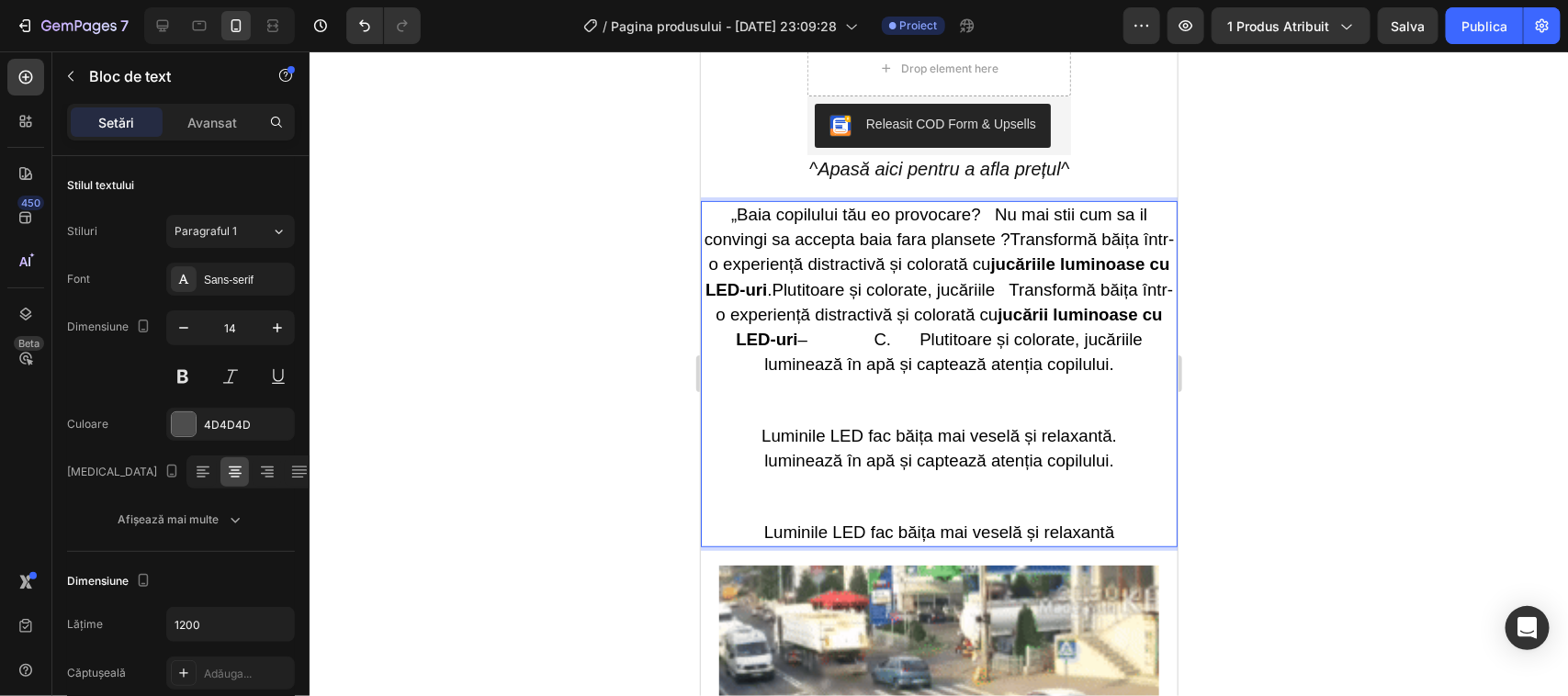
click at [725, 311] on span "„Baia copilului tău eo provocare? Nu mai stii cum sa il convingi sa accepta bai…" at bounding box center [939, 288] width 471 height 169
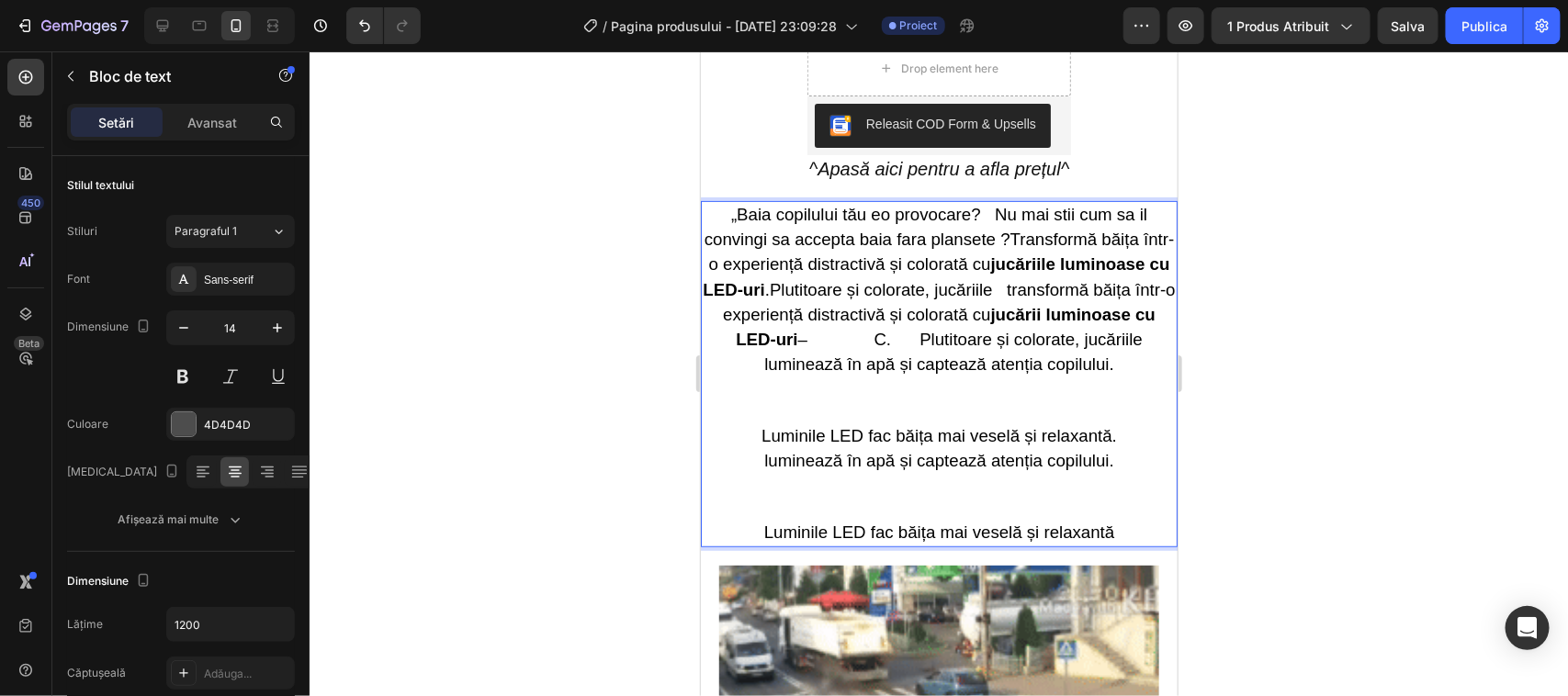
click at [1074, 331] on span "„Baia copilului tău eo provocare? Nu mai stii cum sa il convingi sa accepta bai…" at bounding box center [938, 288] width 473 height 169
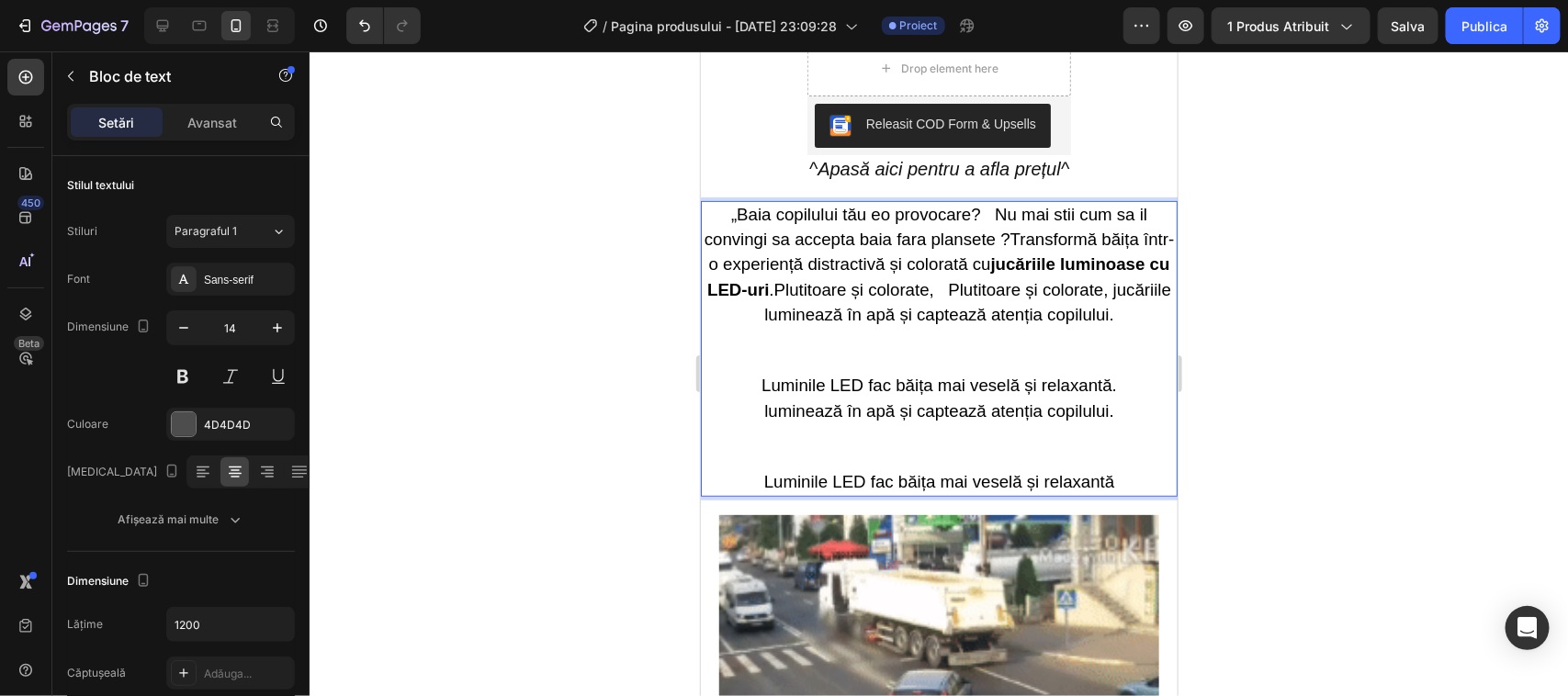
click at [1120, 494] on p "Luminile LED fac băița mai veselă și relaxantă" at bounding box center [938, 481] width 474 height 24
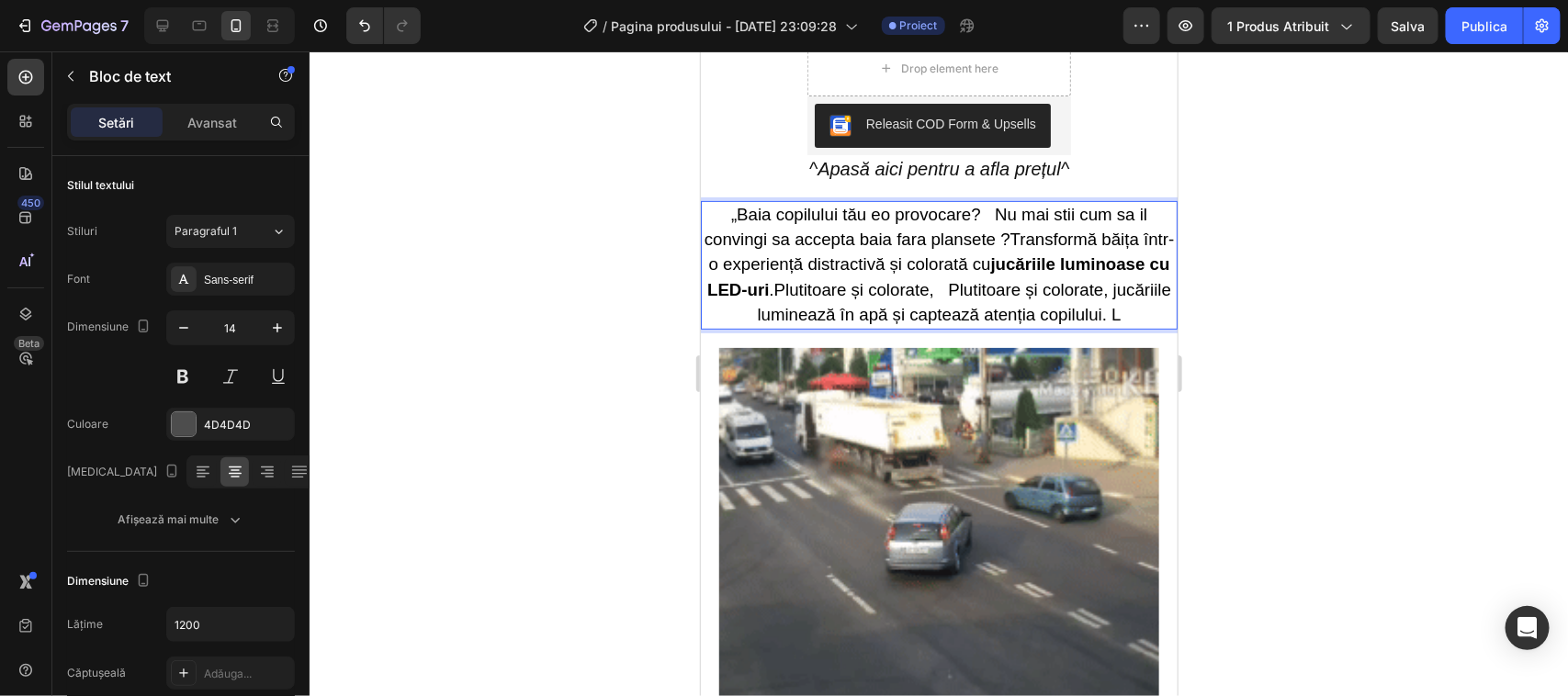
click at [790, 313] on span "„Baia copilului tău eo provocare? Nu mai stii cum sa il convingi sa accepta bai…" at bounding box center [939, 264] width 471 height 119
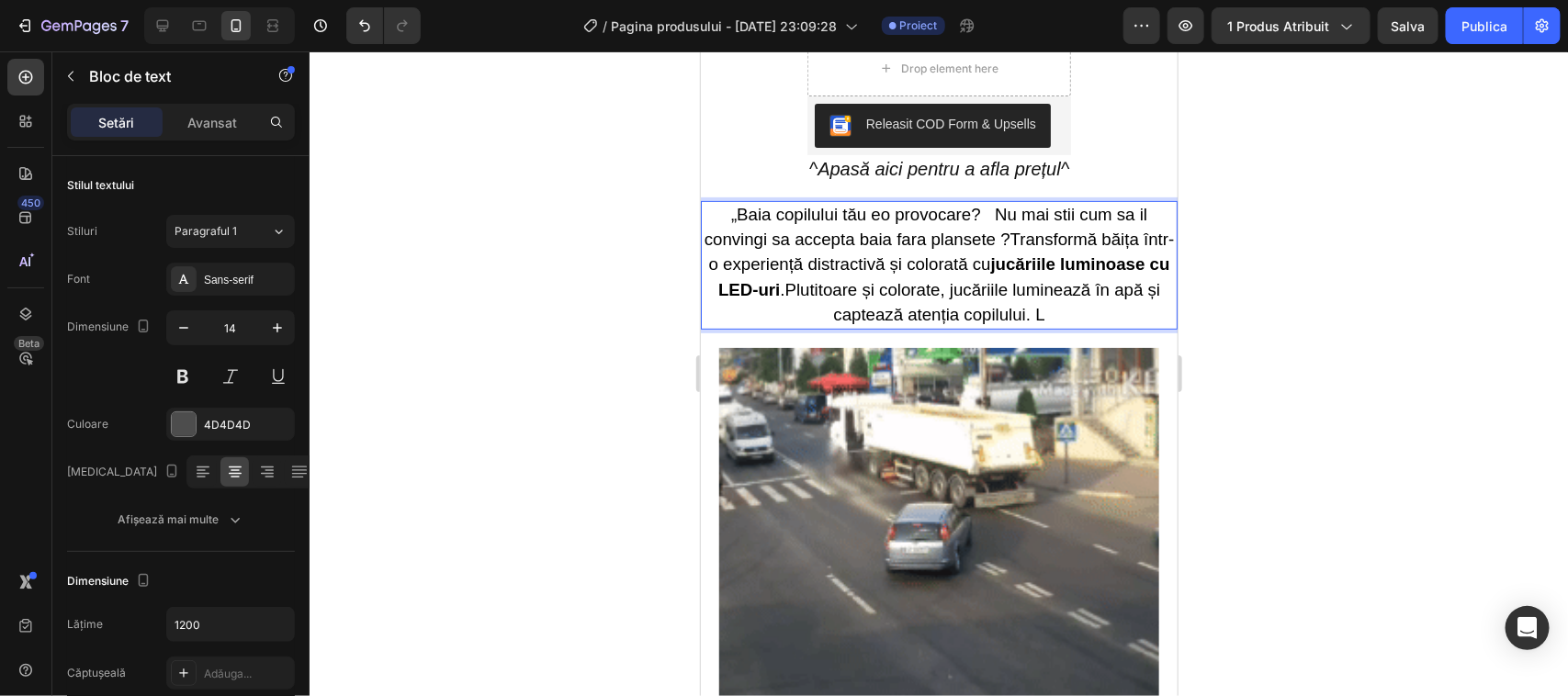
click at [1116, 309] on p "„Baia copilului tău eo provocare? Nu mai stii cum sa il convingi sa accepta bai…" at bounding box center [938, 265] width 474 height 125
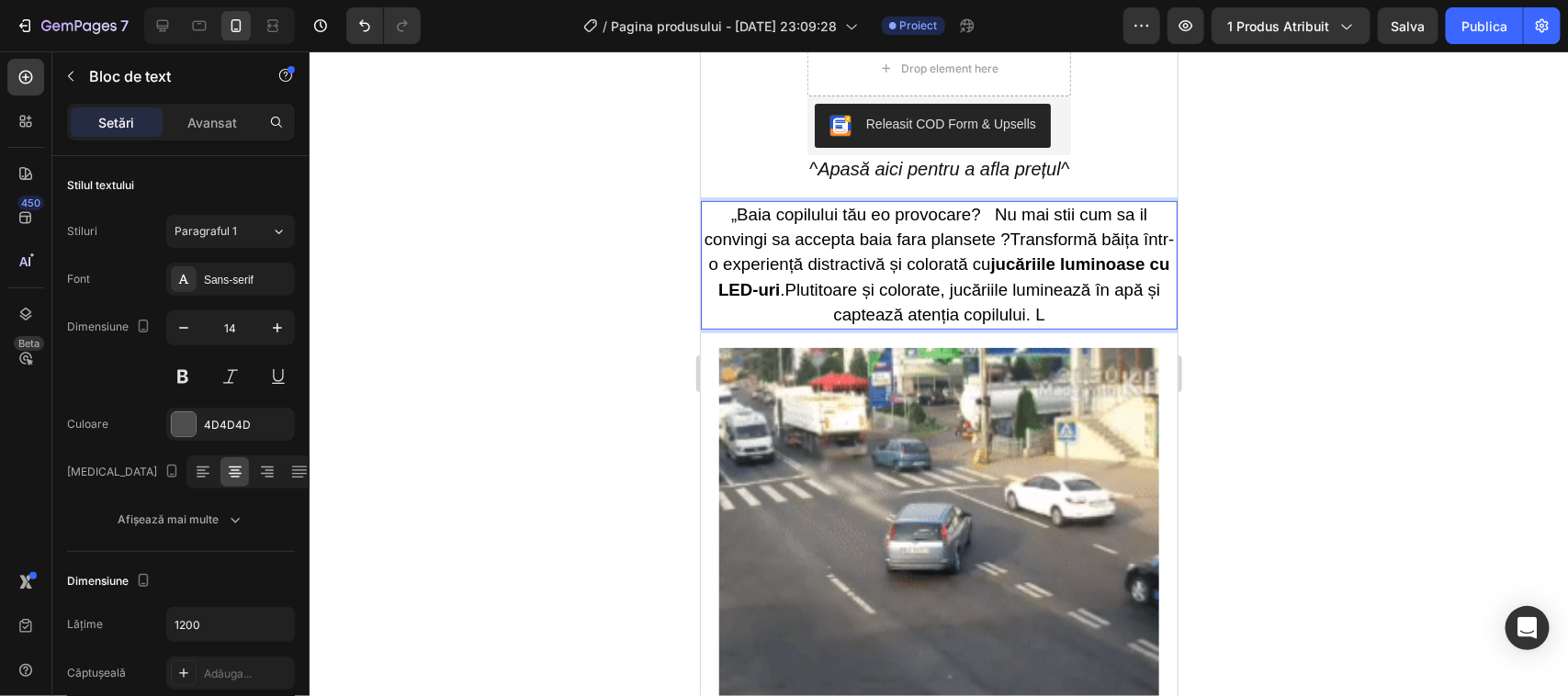
click at [872, 217] on span "„Baia copilului tău eo provocare? Nu mai stii cum sa il convingi sa accepta bai…" at bounding box center [939, 264] width 471 height 119
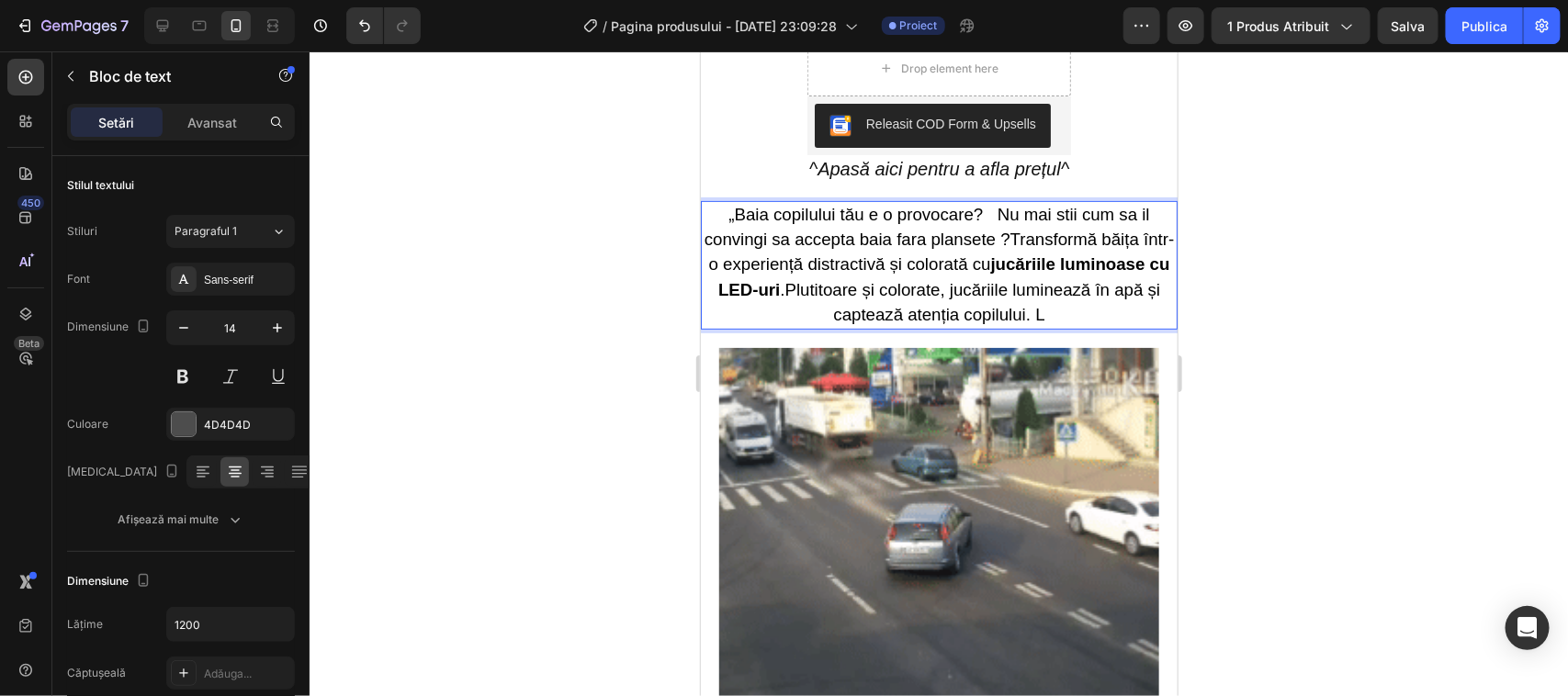
click at [1120, 304] on p "„Baia copilului tău e o provocare? Nu mai stii cum sa il convingi sa accepta ba…" at bounding box center [938, 265] width 474 height 125
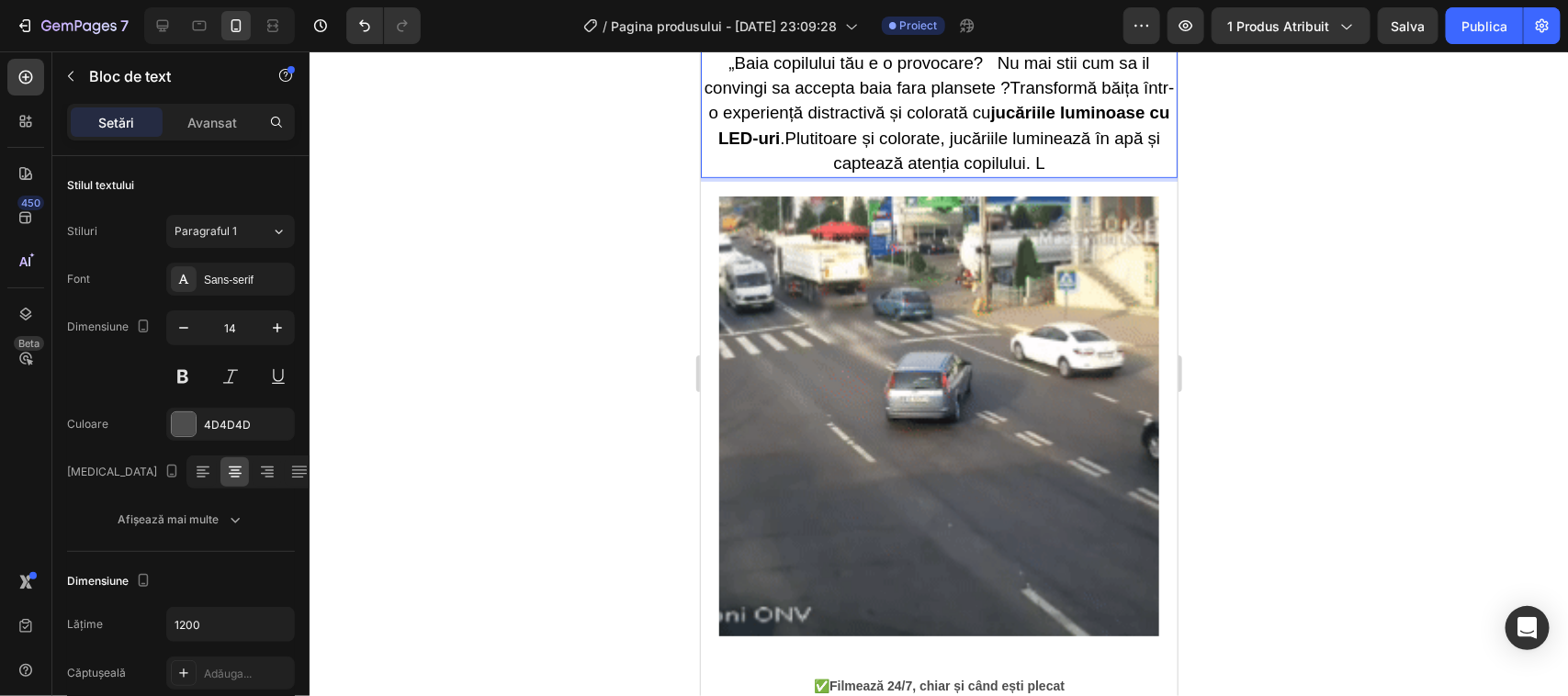
scroll to position [345, 0]
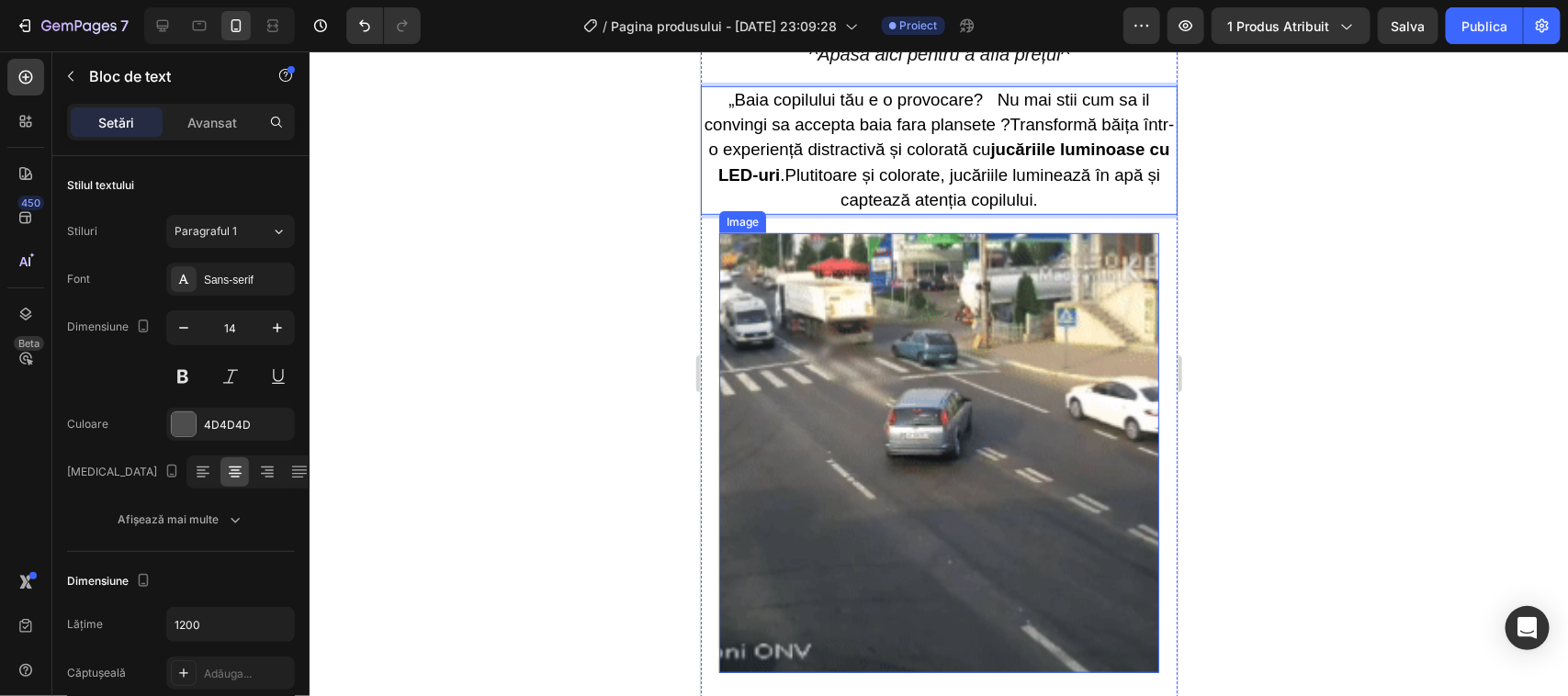
click at [918, 413] on img at bounding box center [938, 452] width 440 height 440
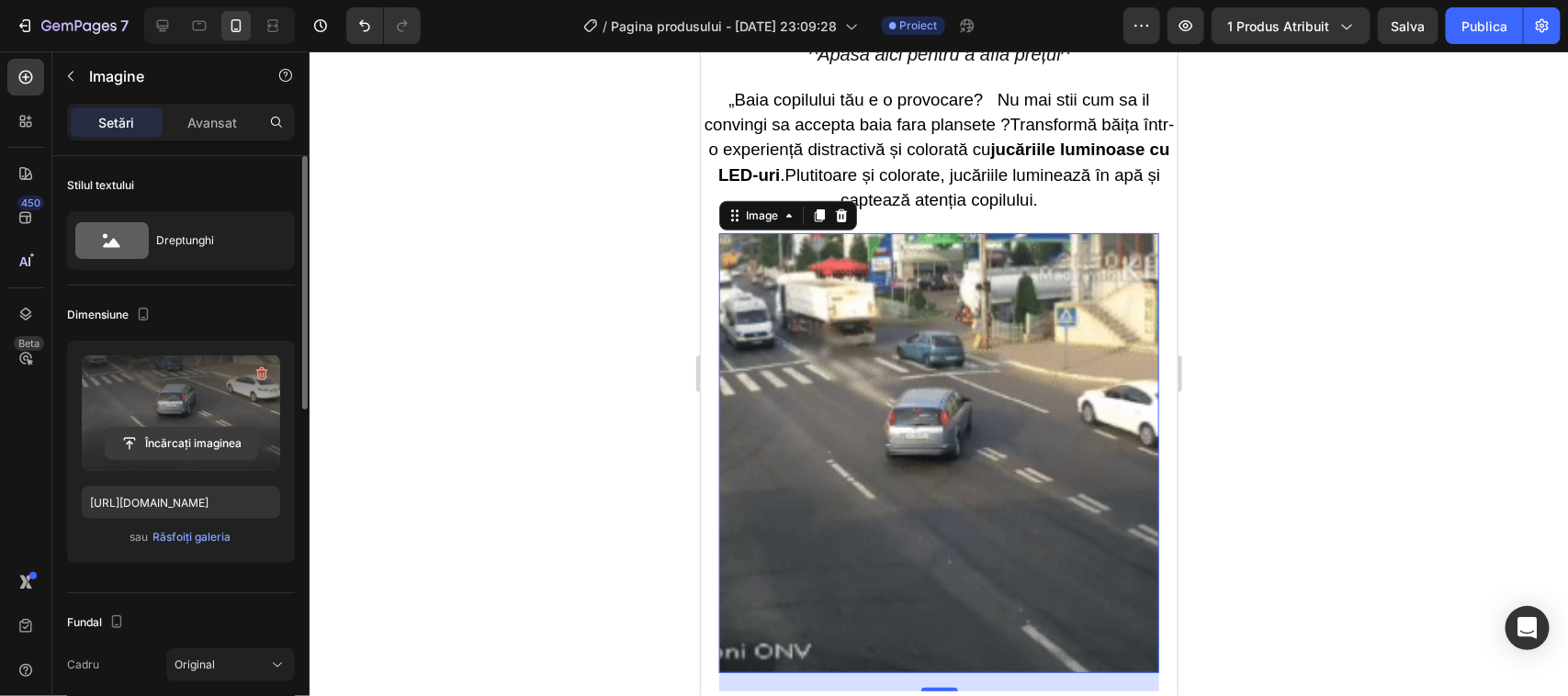
click at [175, 445] on input "file" at bounding box center [181, 443] width 151 height 31
